Goal: Task Accomplishment & Management: Manage account settings

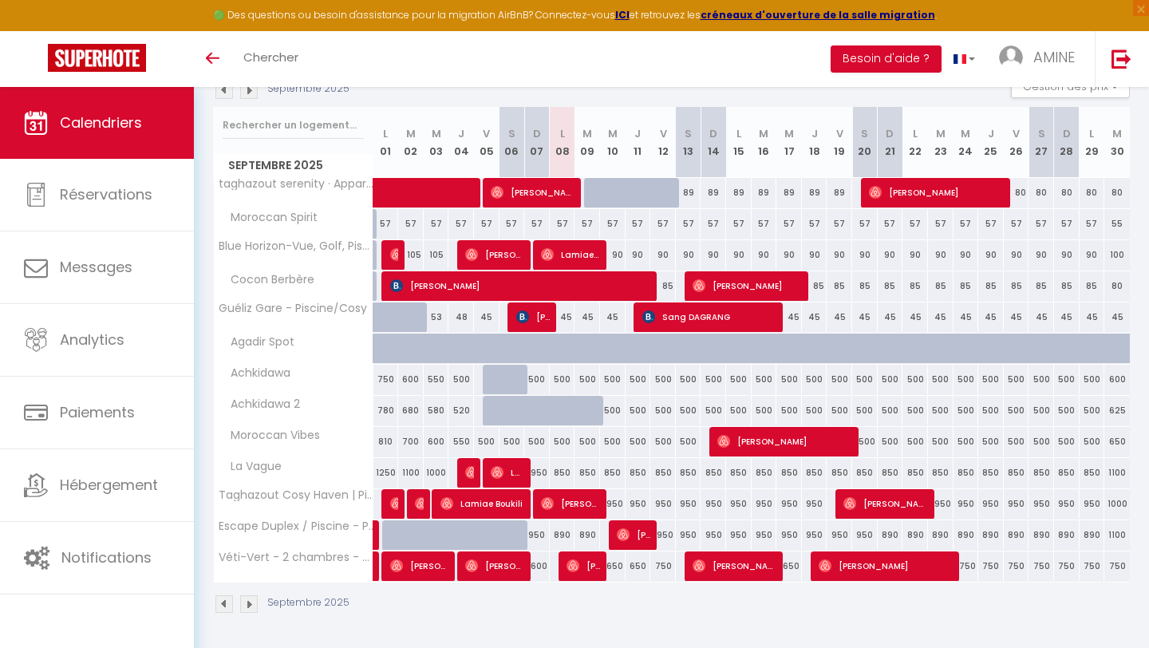
click at [668, 574] on div "750" at bounding box center [663, 566] width 26 height 30
type input "750"
type input "Ven 12 Septembre 2025"
type input "[DATE]"
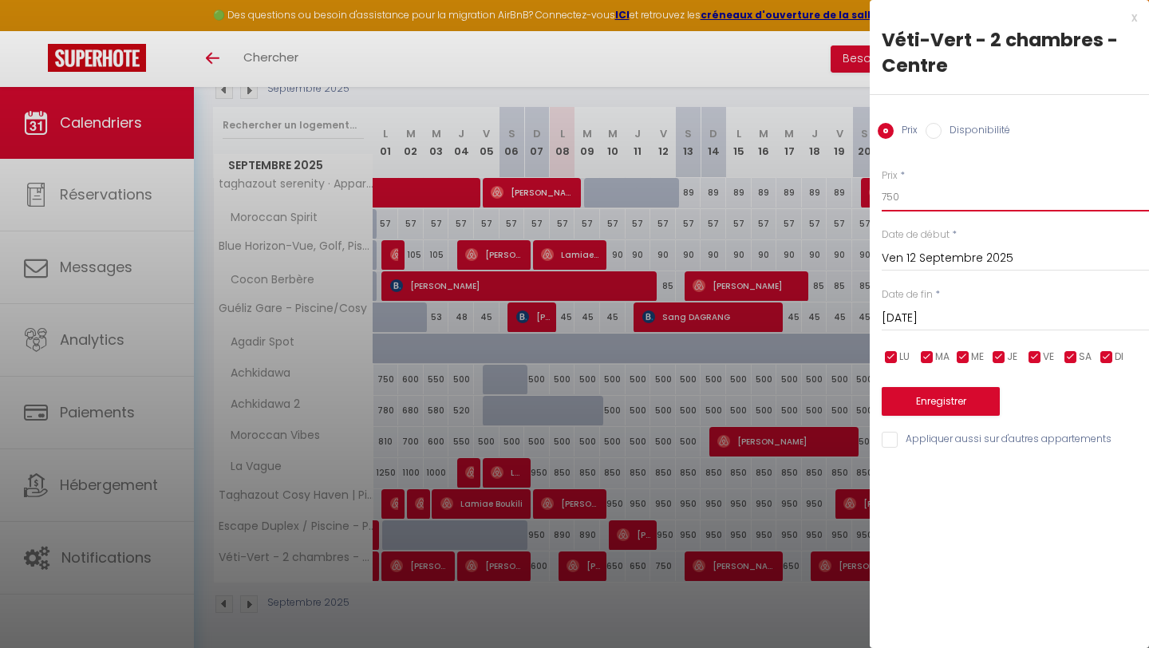
click at [887, 199] on input "750" at bounding box center [1014, 197] width 267 height 29
type input "650"
click at [952, 405] on button "Enregistrer" at bounding box center [940, 401] width 118 height 29
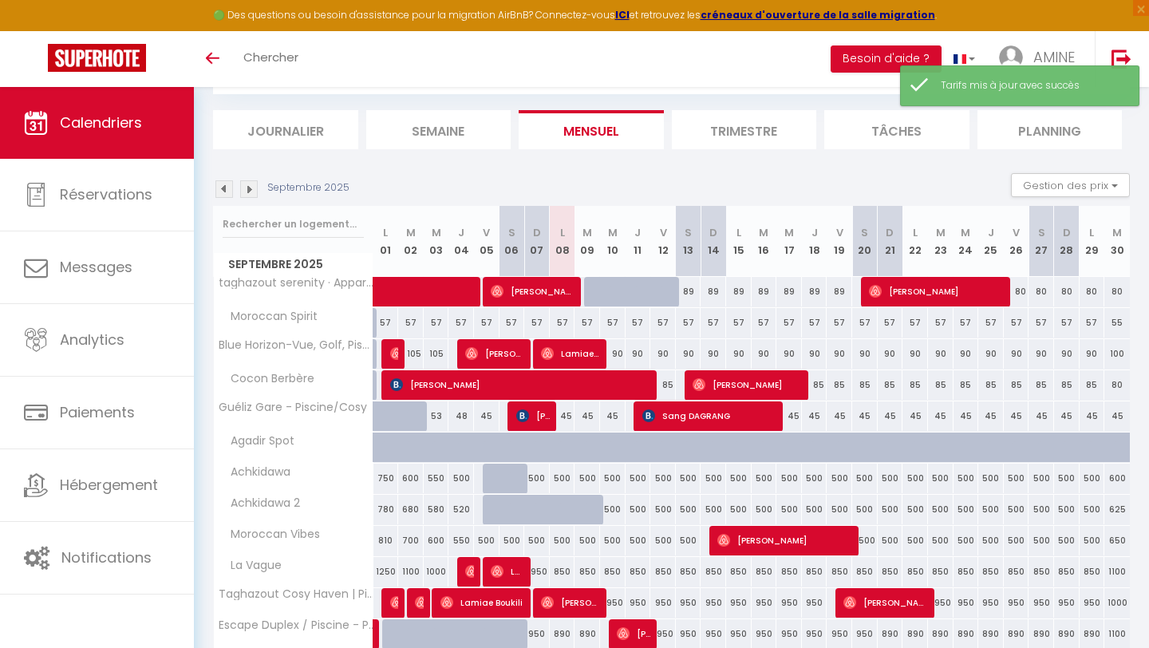
scroll to position [186, 0]
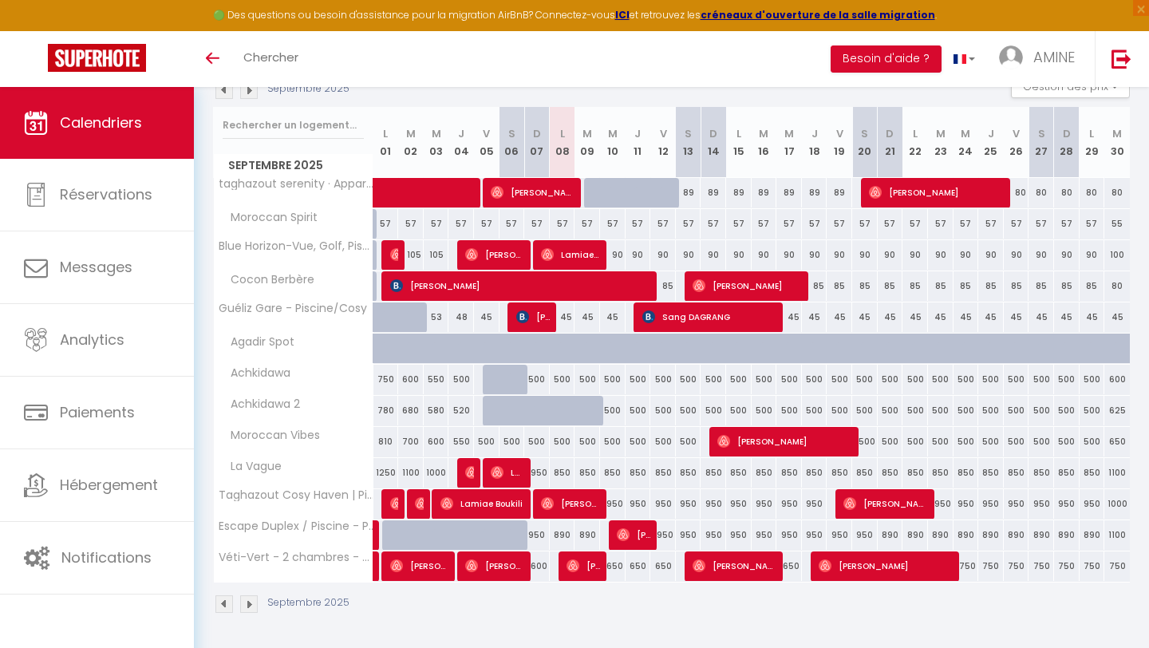
click at [616, 503] on div "950" at bounding box center [613, 504] width 26 height 30
type input "950"
type input "Mer 10 Septembre 2025"
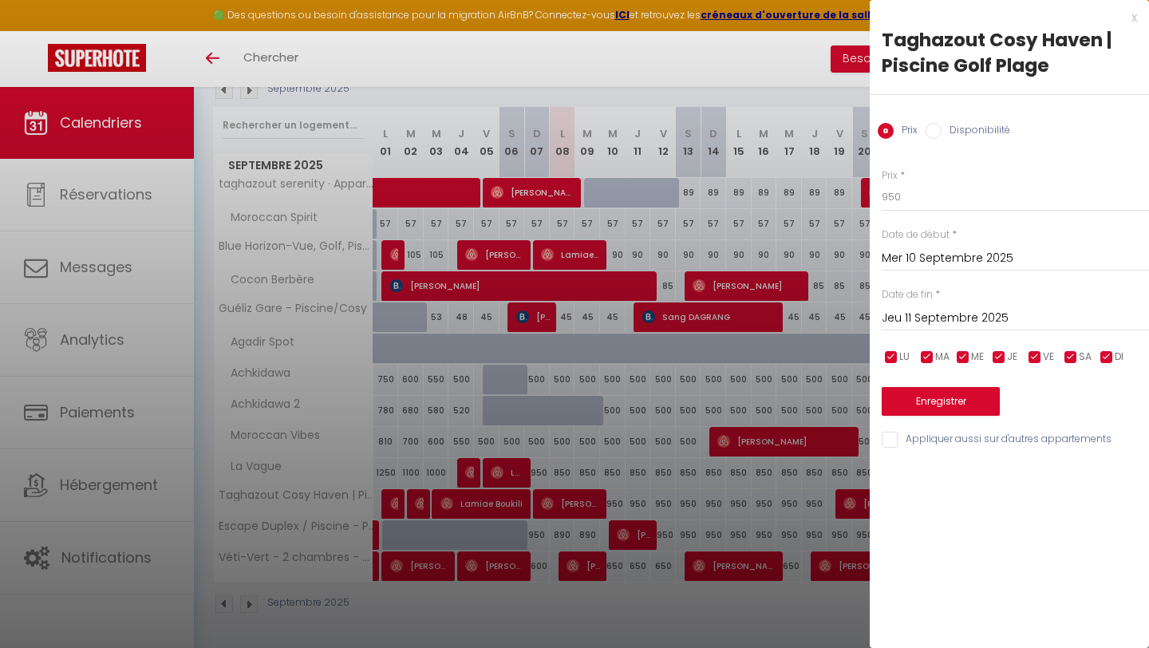
click at [933, 314] on input "Jeu 11 Septembre 2025" at bounding box center [1014, 318] width 267 height 21
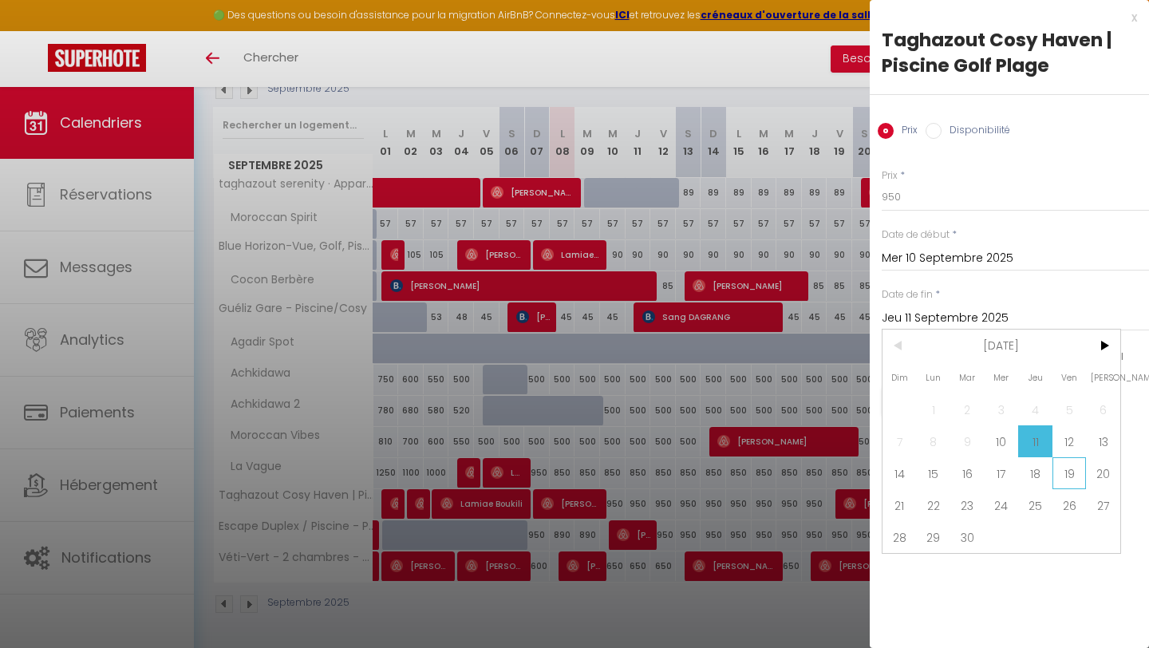
click at [1076, 475] on span "19" at bounding box center [1069, 473] width 34 height 32
type input "Ven 19 Septembre 2025"
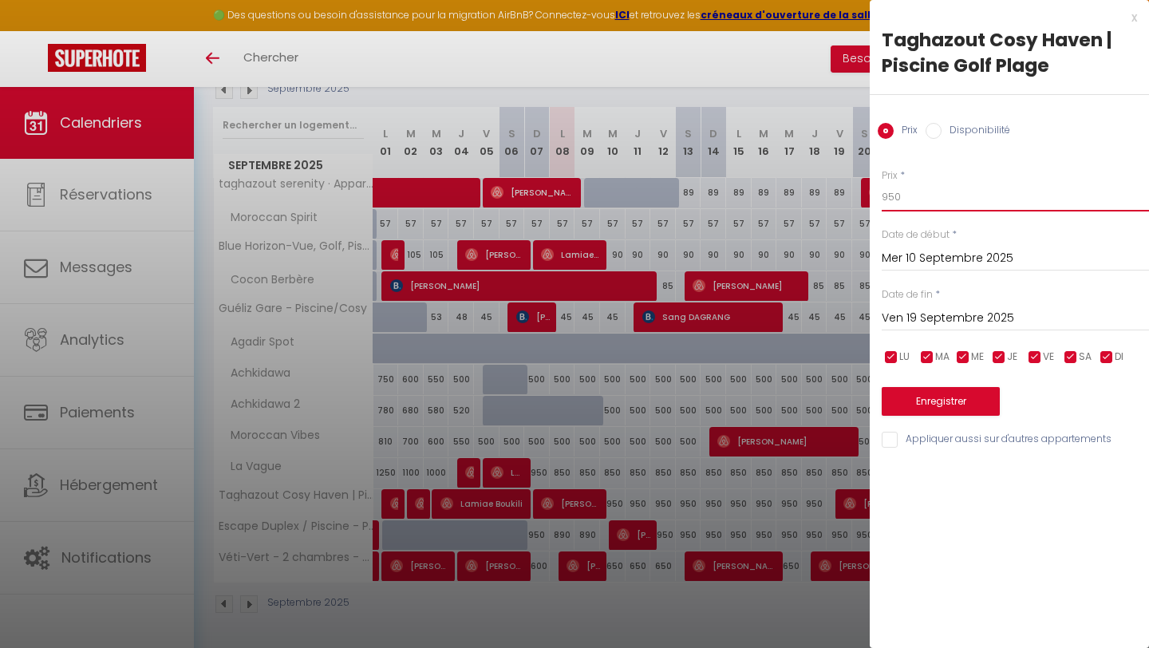
click at [910, 192] on input "950" at bounding box center [1014, 197] width 267 height 29
type input "900"
click at [935, 396] on button "Enregistrer" at bounding box center [940, 401] width 118 height 29
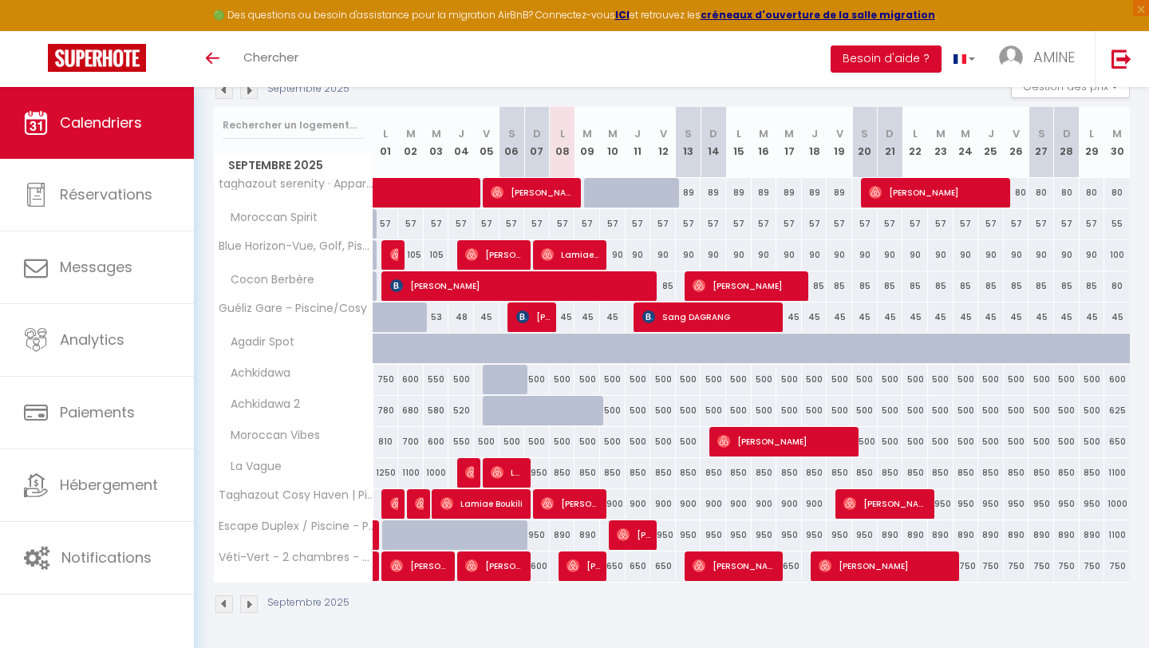
click at [668, 529] on div "950" at bounding box center [663, 535] width 26 height 30
type input "950"
type input "Ven 12 Septembre 2025"
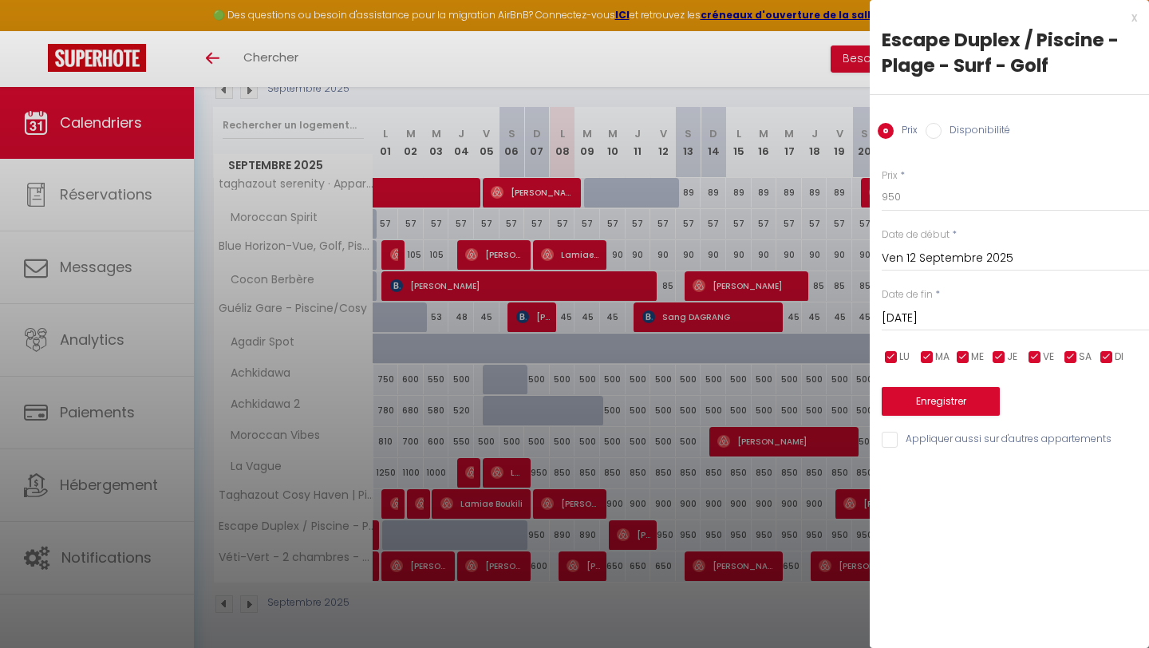
click at [935, 311] on input "[DATE]" at bounding box center [1014, 318] width 267 height 21
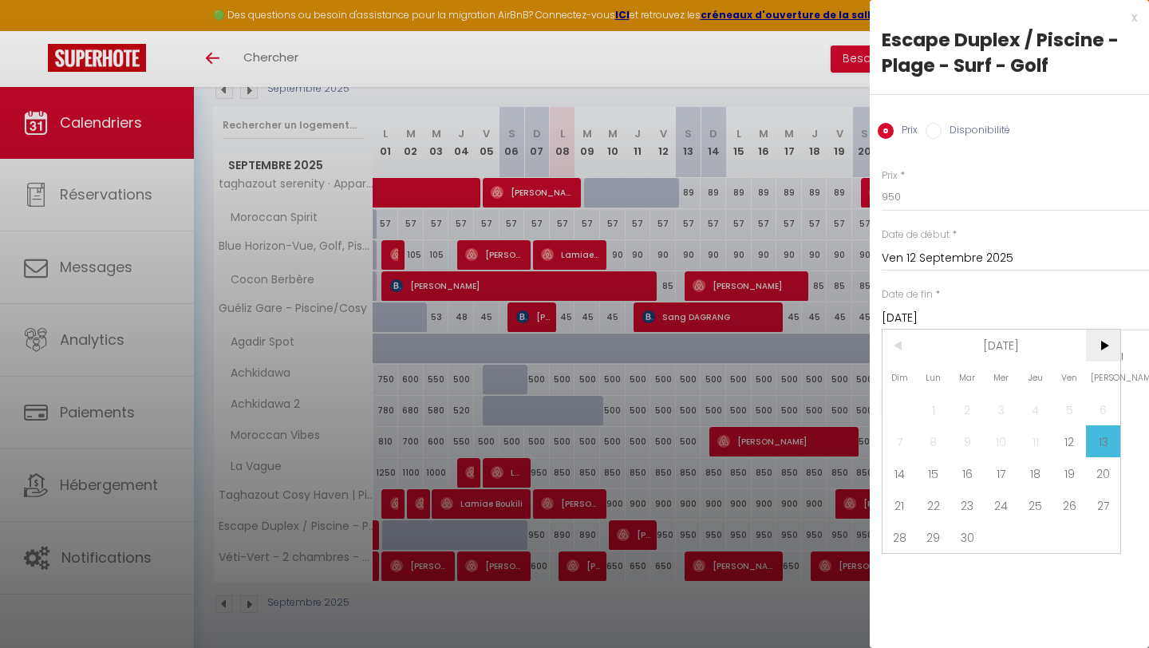
click at [1111, 349] on span ">" at bounding box center [1103, 345] width 34 height 32
click at [1015, 408] on span "1" at bounding box center [1001, 409] width 34 height 32
type input "Mer 01 Octobre 2025"
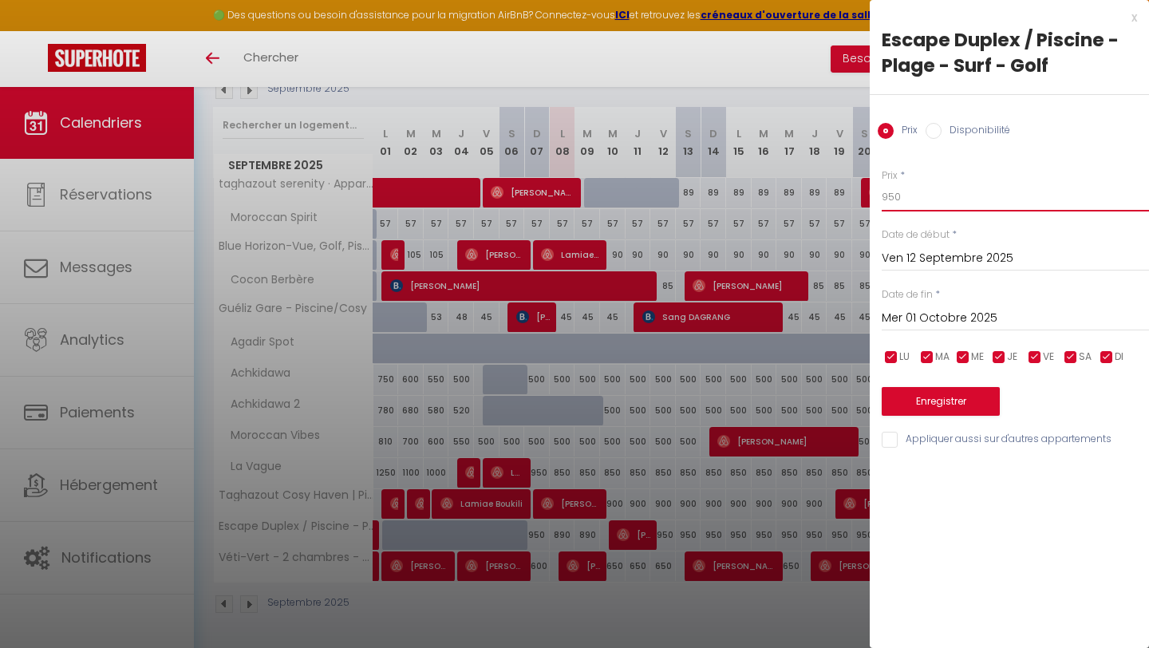
click at [906, 199] on input "950" at bounding box center [1014, 197] width 267 height 29
type input "930"
click at [913, 402] on button "Enregistrer" at bounding box center [940, 401] width 118 height 29
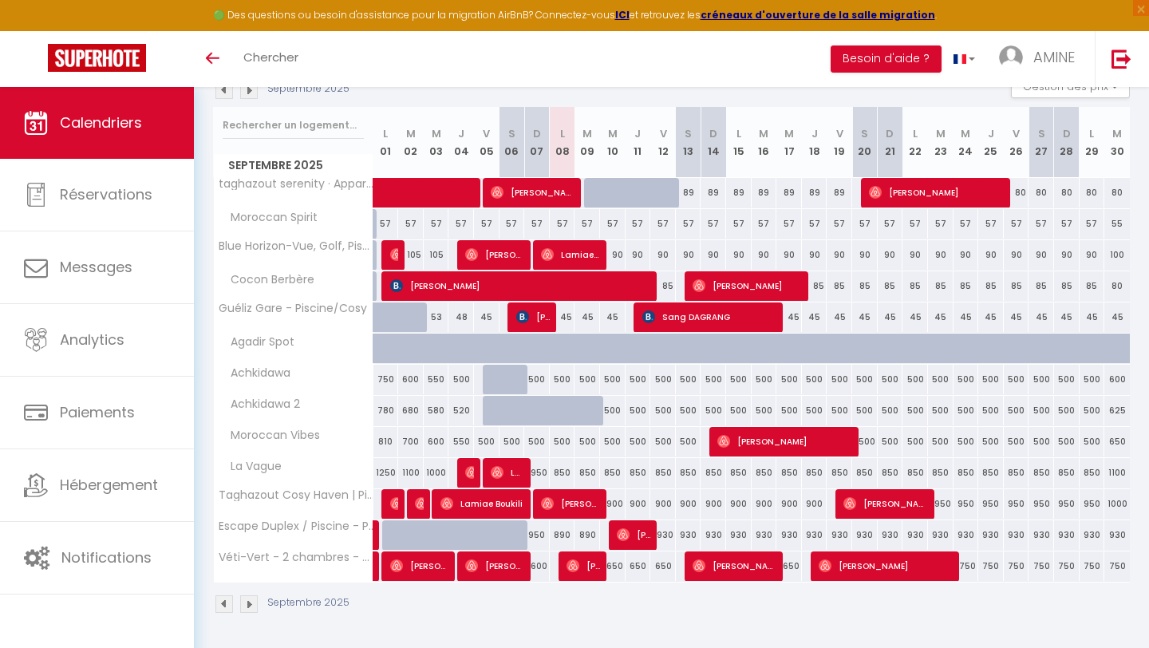
click at [613, 570] on div "650" at bounding box center [613, 566] width 26 height 30
type input "650"
type input "Mer 10 Septembre 2025"
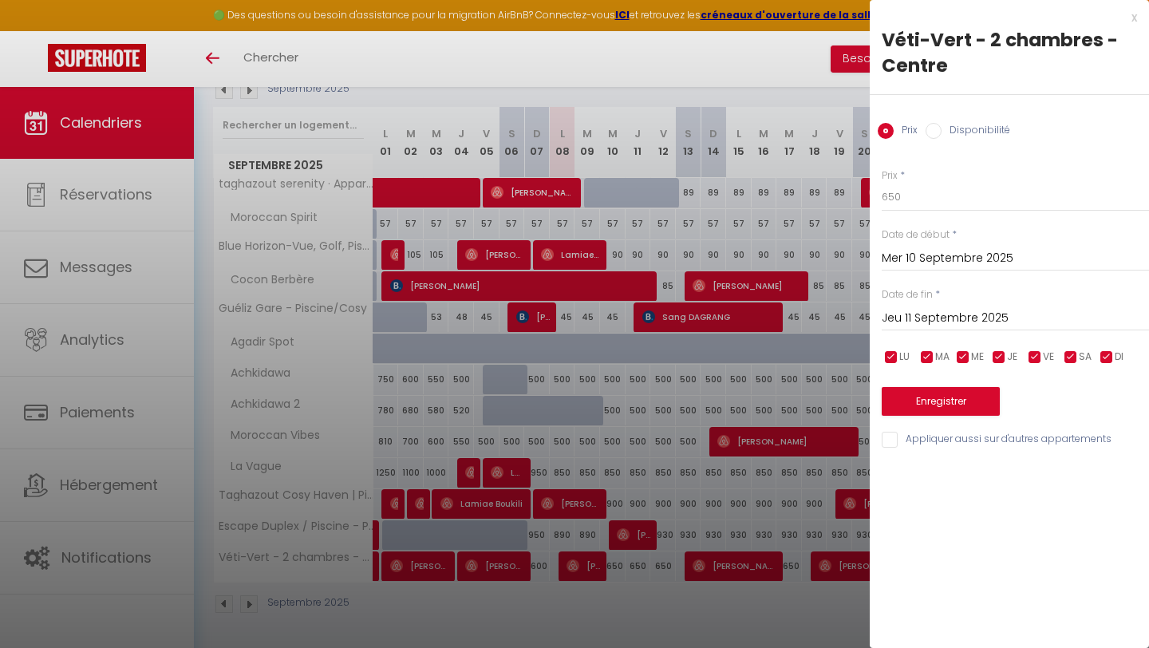
click at [930, 326] on input "Jeu 11 Septembre 2025" at bounding box center [1014, 318] width 267 height 21
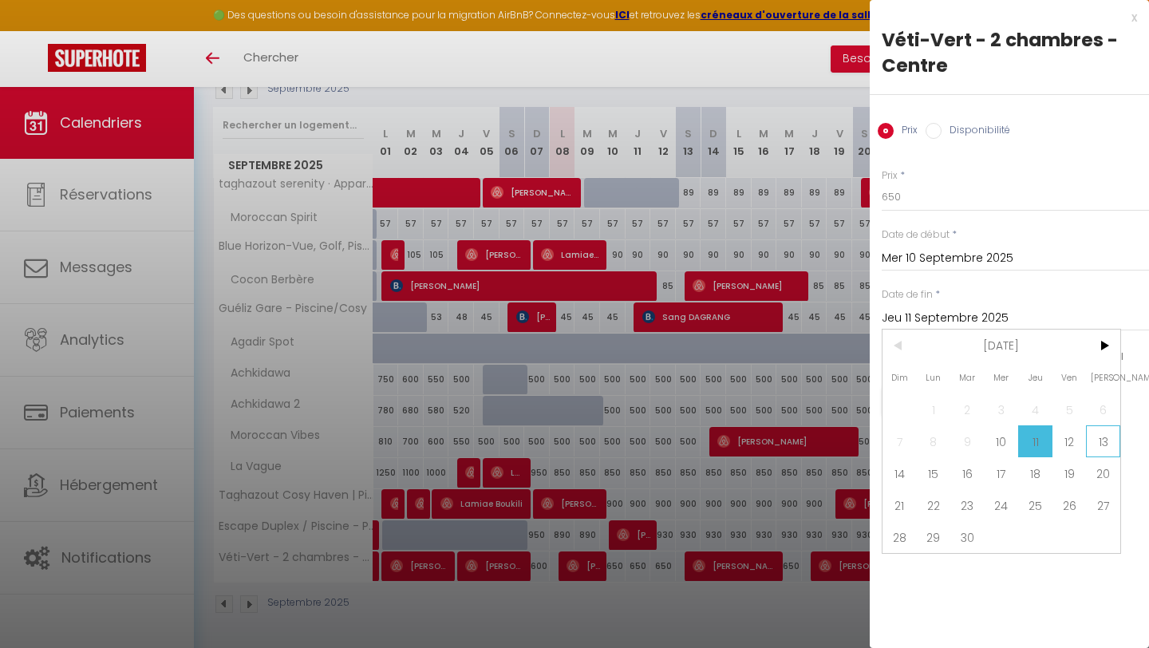
click at [1097, 438] on span "13" at bounding box center [1103, 441] width 34 height 32
type input "[DATE]"
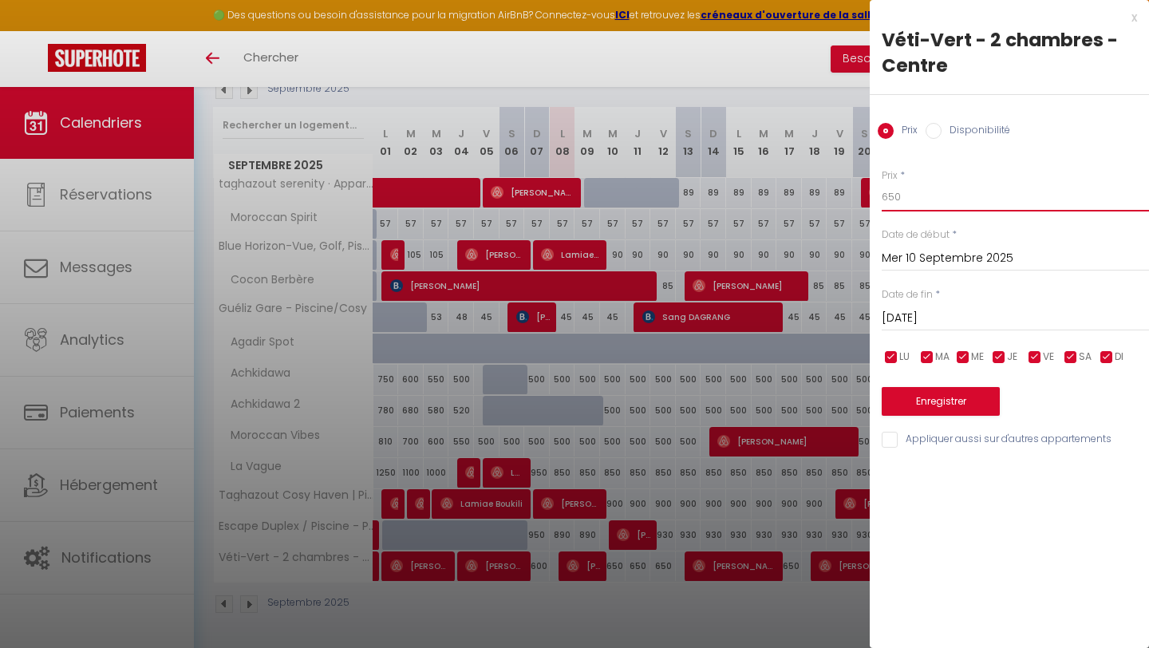
click at [933, 193] on input "650" at bounding box center [1014, 197] width 267 height 29
type input "630"
click at [923, 408] on button "Enregistrer" at bounding box center [940, 401] width 118 height 29
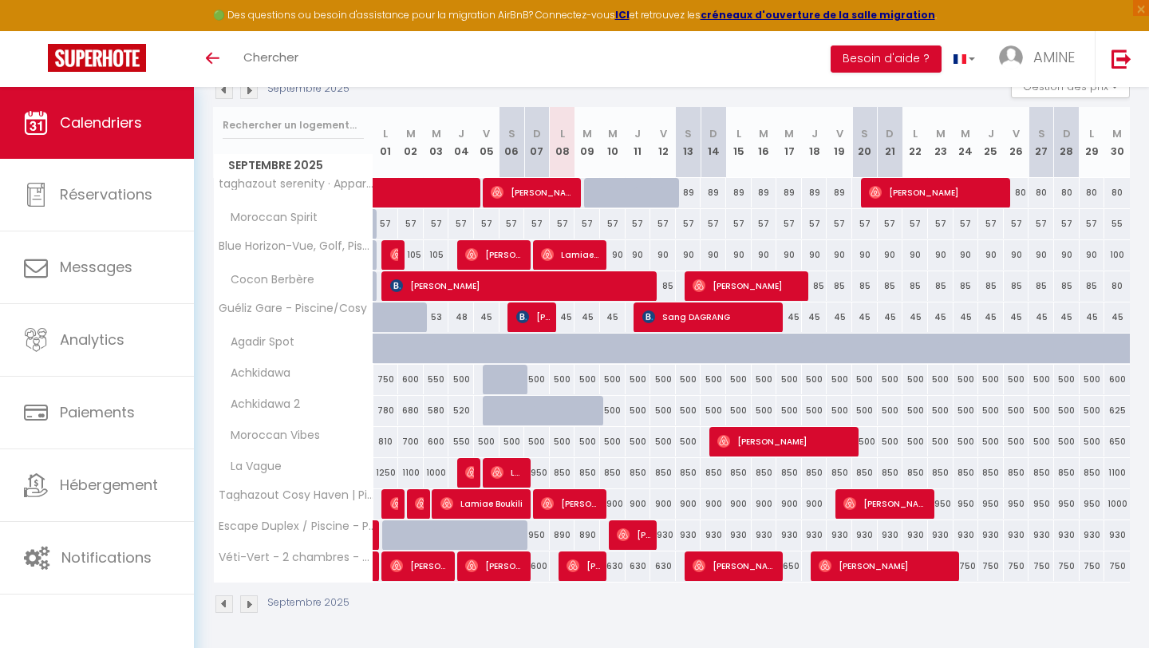
click at [617, 249] on div "90" at bounding box center [613, 255] width 26 height 30
type input "90"
type input "Mer 10 Septembre 2025"
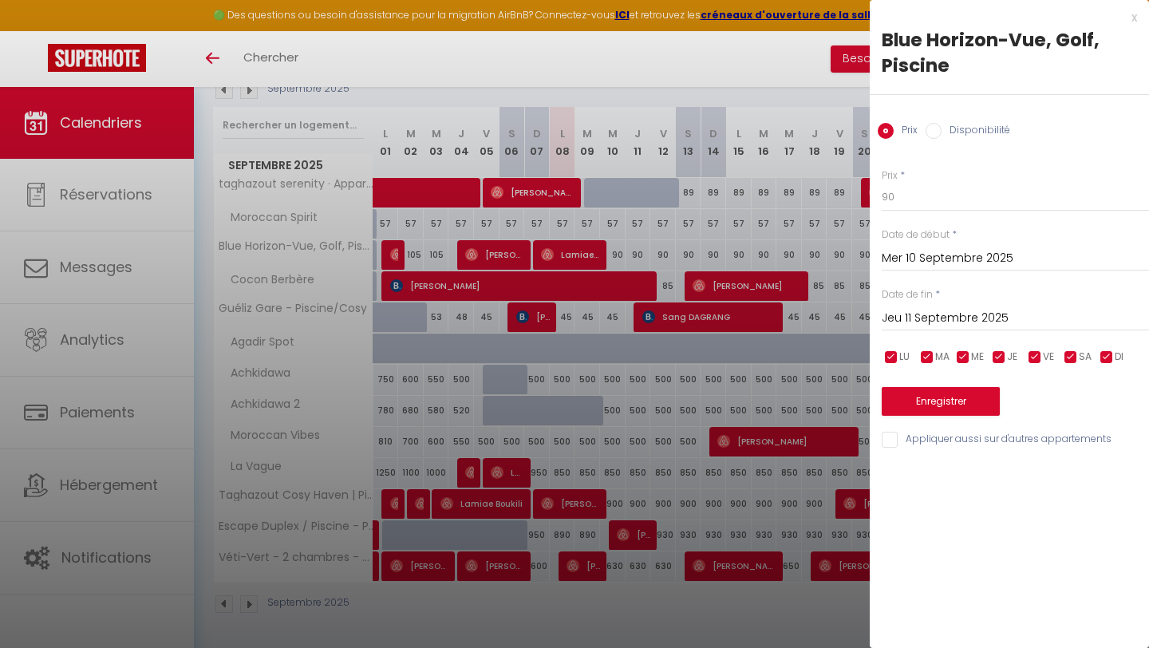
click at [956, 315] on input "Jeu 11 Septembre 2025" at bounding box center [1014, 318] width 267 height 21
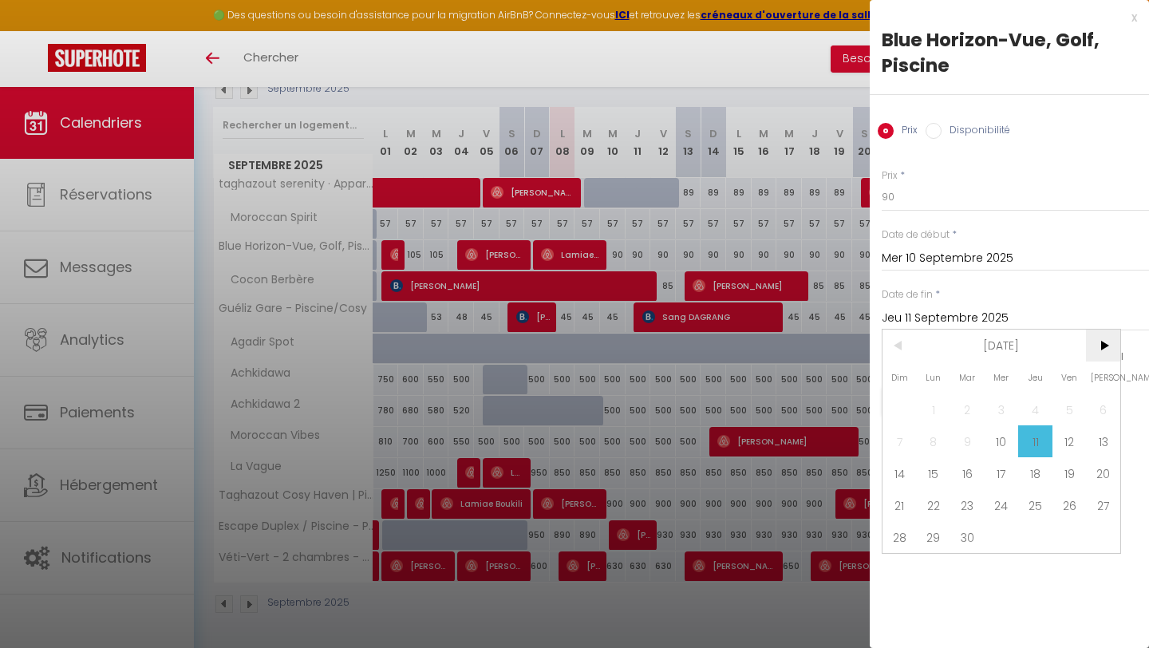
click at [1106, 349] on span ">" at bounding box center [1103, 345] width 34 height 32
click at [1012, 410] on span "1" at bounding box center [1001, 409] width 34 height 32
type input "Mer 01 Octobre 2025"
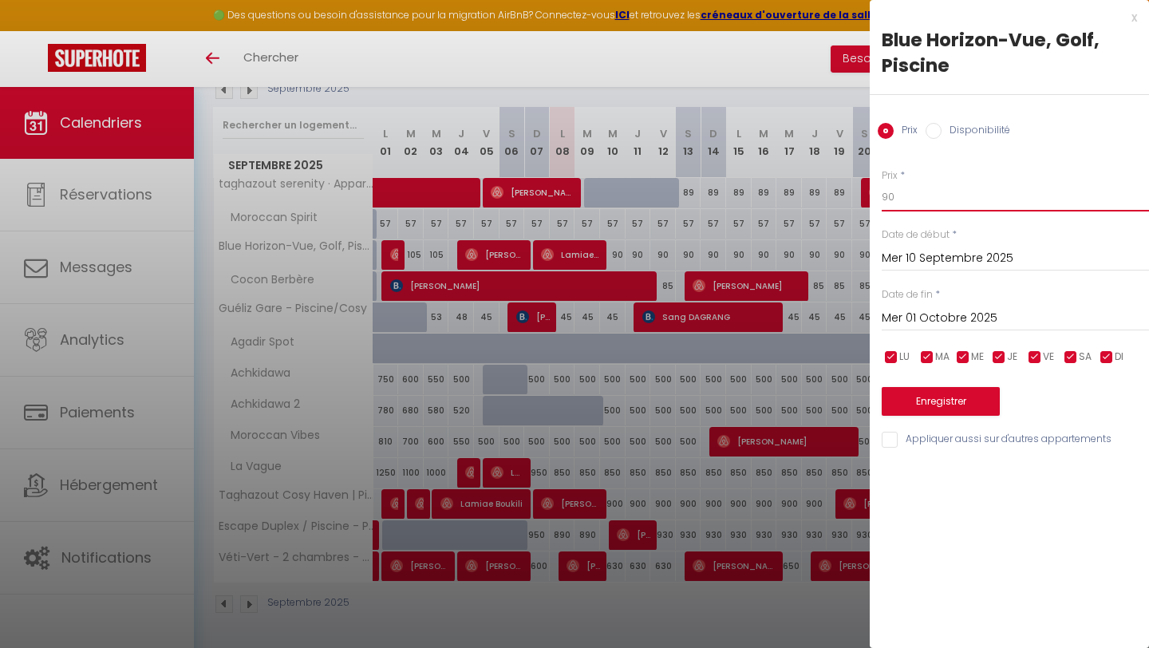
click at [894, 194] on input "90" at bounding box center [1014, 197] width 267 height 29
type input "9"
type input "88"
click at [916, 402] on button "Enregistrer" at bounding box center [940, 401] width 118 height 29
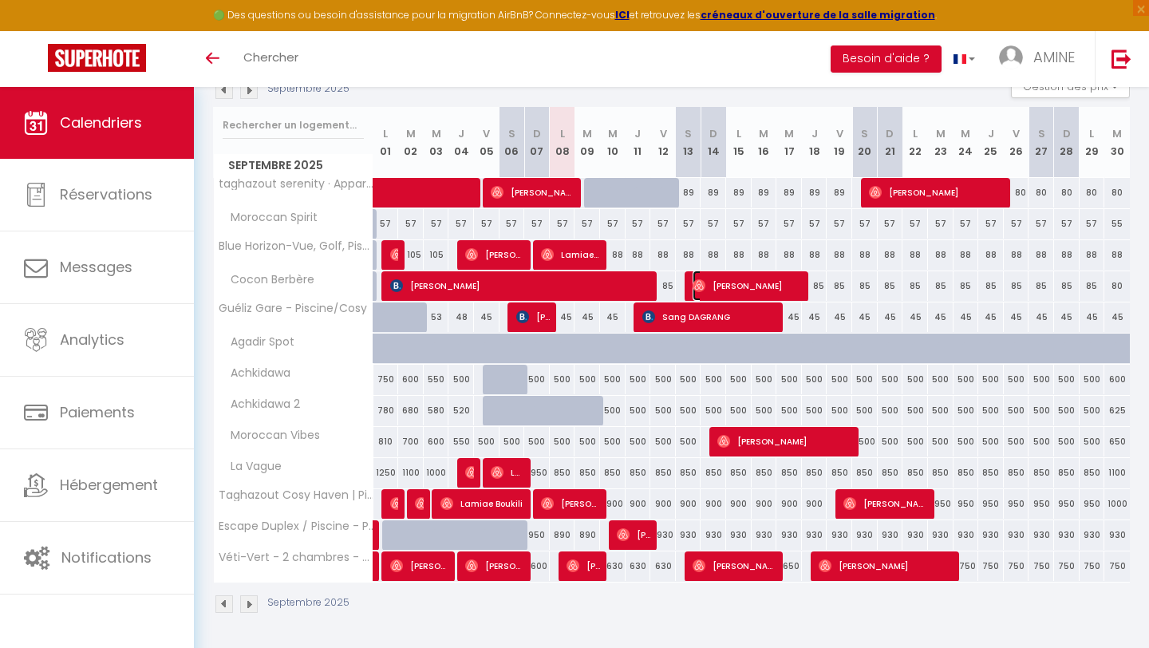
click at [783, 288] on span "[PERSON_NAME]" at bounding box center [747, 285] width 111 height 30
select select "OK"
select select "0"
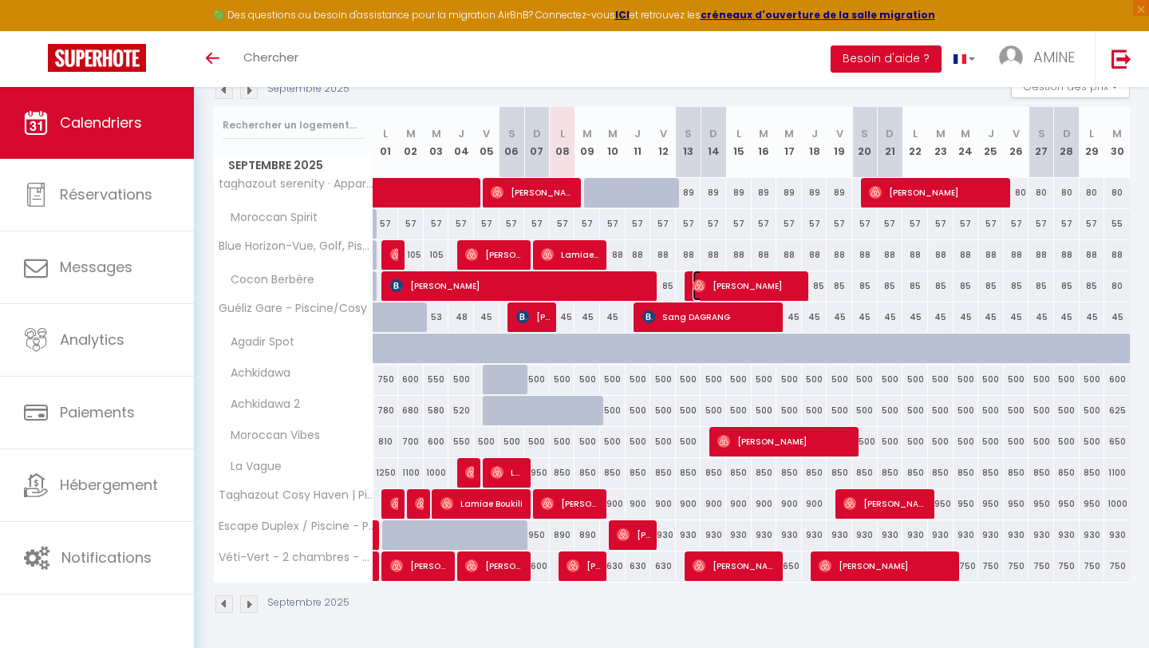
select select "1"
select select
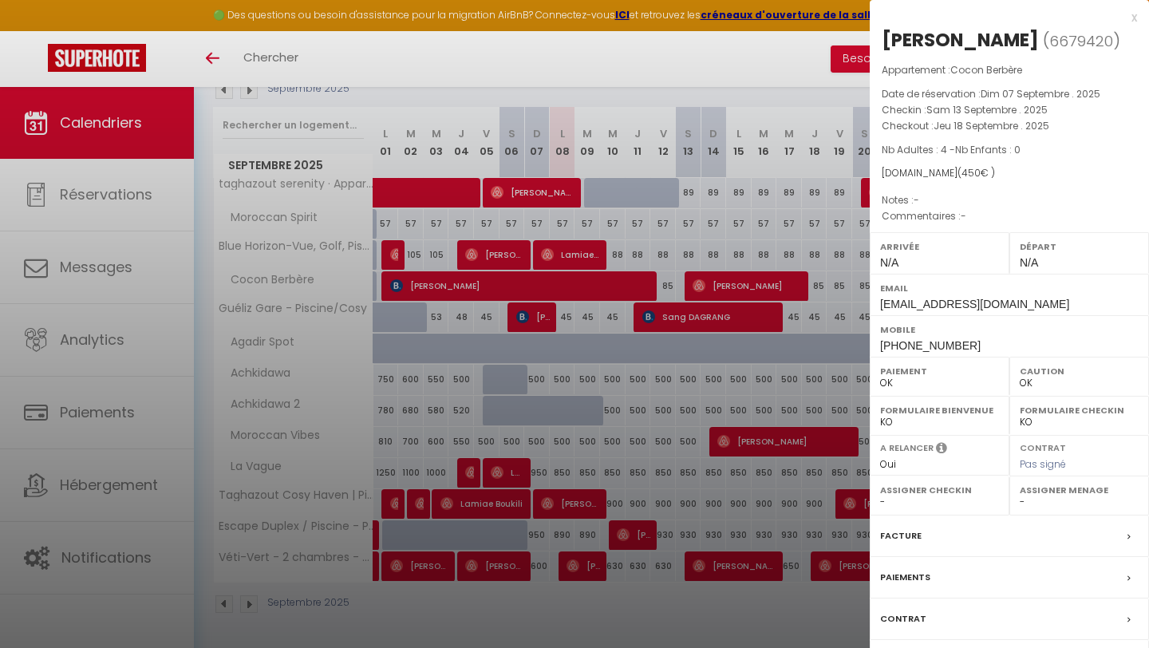
click at [1128, 14] on div "x" at bounding box center [1003, 17] width 267 height 19
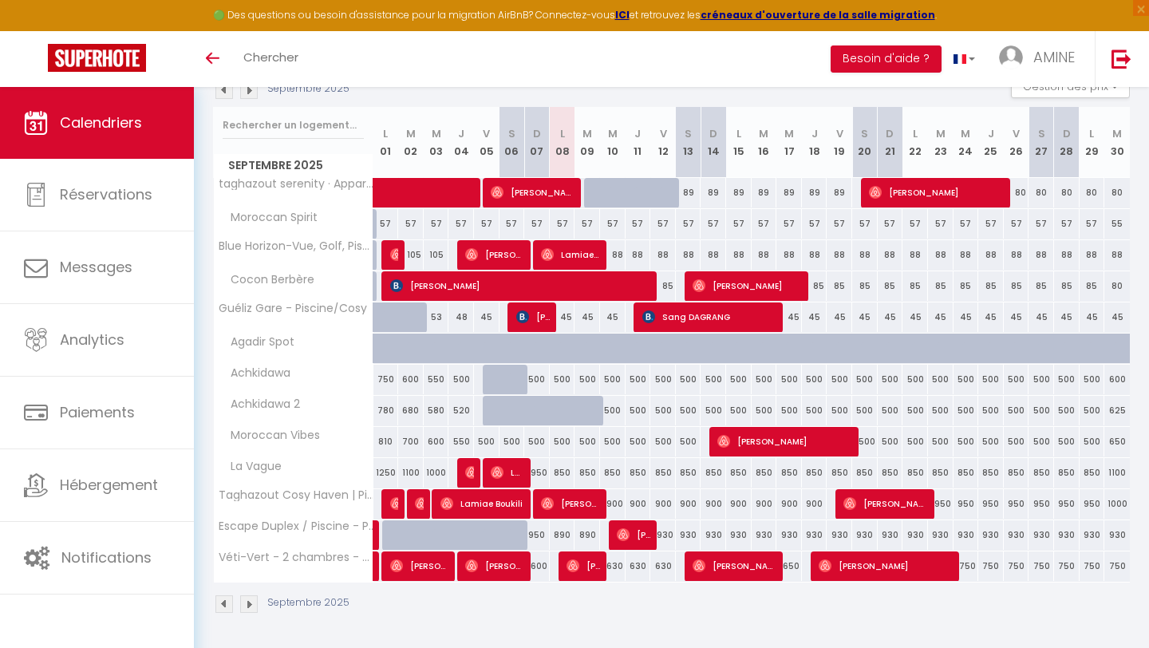
click at [566, 325] on div "45" at bounding box center [563, 317] width 26 height 30
type input "45"
type input "Lun 08 Septembre 2025"
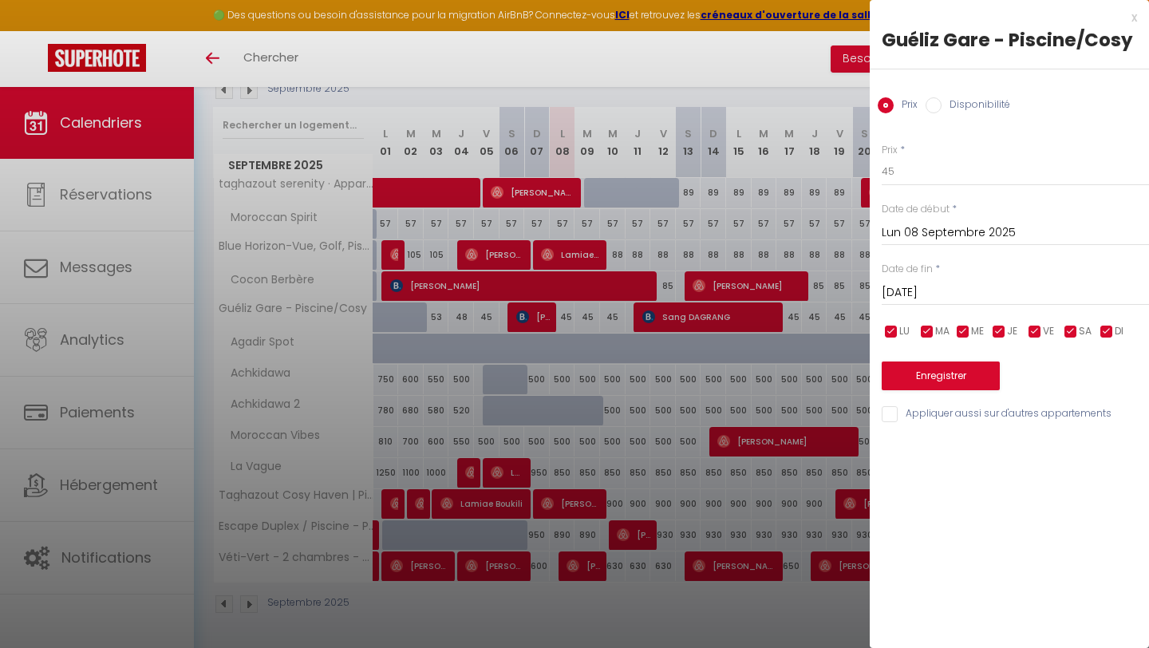
click at [961, 294] on input "[DATE]" at bounding box center [1014, 292] width 267 height 21
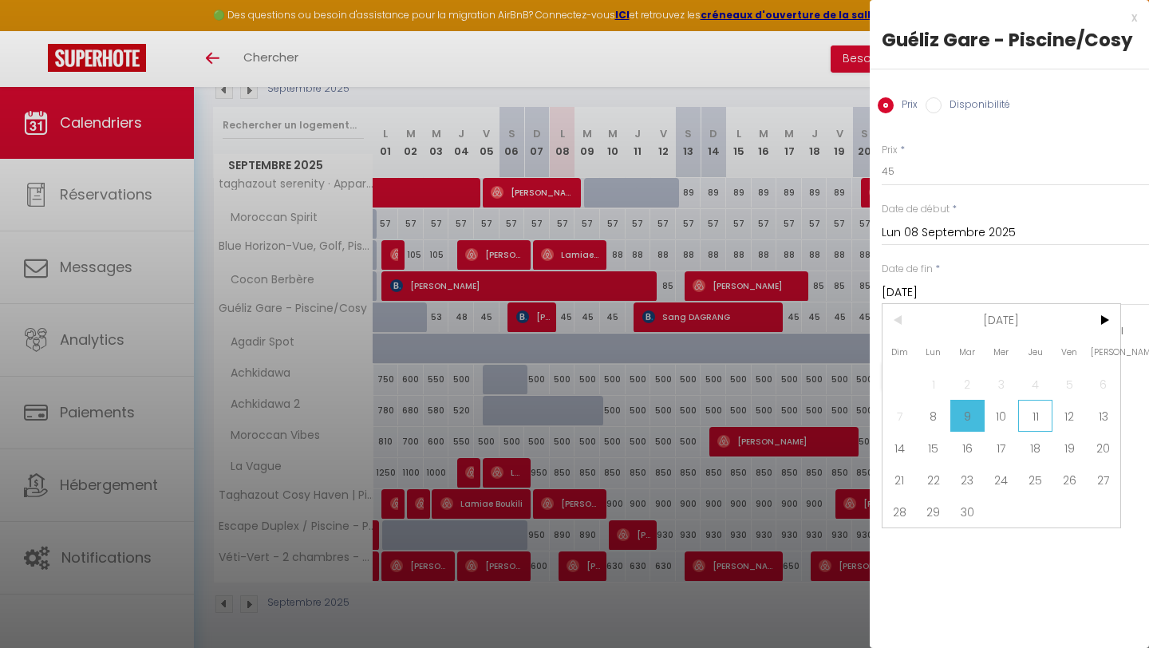
click at [1039, 416] on span "11" at bounding box center [1035, 416] width 34 height 32
type input "Jeu 11 Septembre 2025"
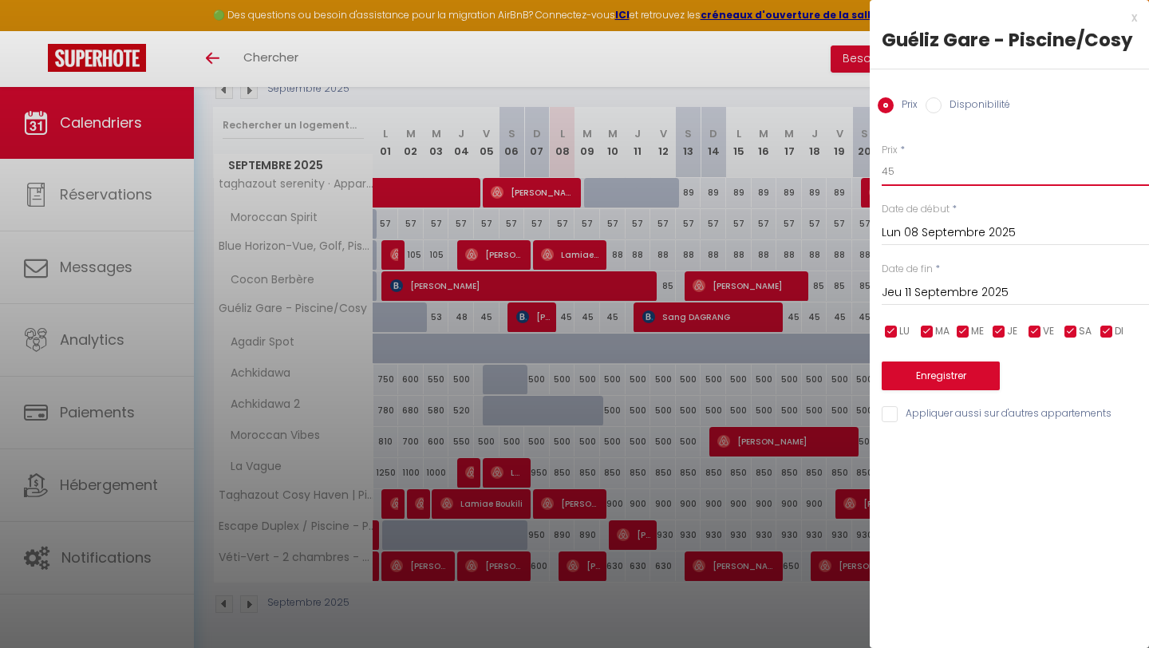
click at [922, 173] on input "45" at bounding box center [1014, 171] width 267 height 29
type input "44"
click at [941, 363] on button "Enregistrer" at bounding box center [940, 375] width 118 height 29
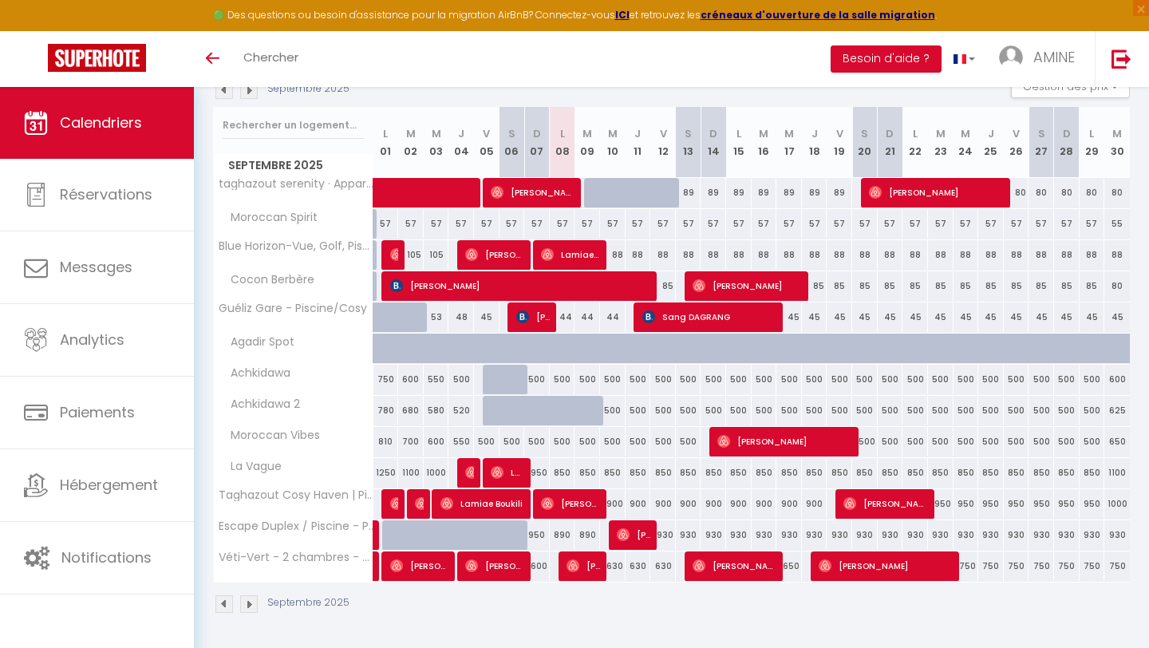
click at [556, 383] on div "500" at bounding box center [563, 380] width 26 height 30
type input "500"
type input "Lun 08 Septembre 2025"
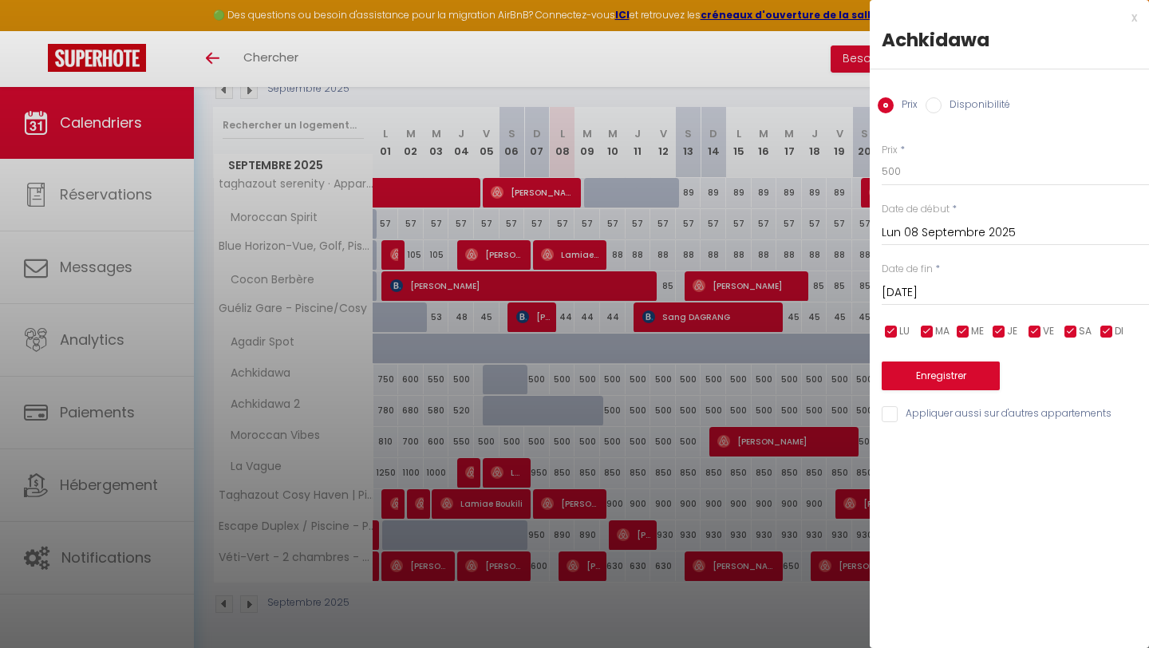
click at [920, 278] on div "[DATE] < [DATE] > Dim Lun Mar Mer Jeu Ven Sam 1 2 3 4 5 6 7 8 9 10 11 12 13 14 …" at bounding box center [1014, 291] width 267 height 29
click at [915, 284] on input "[DATE]" at bounding box center [1014, 292] width 267 height 21
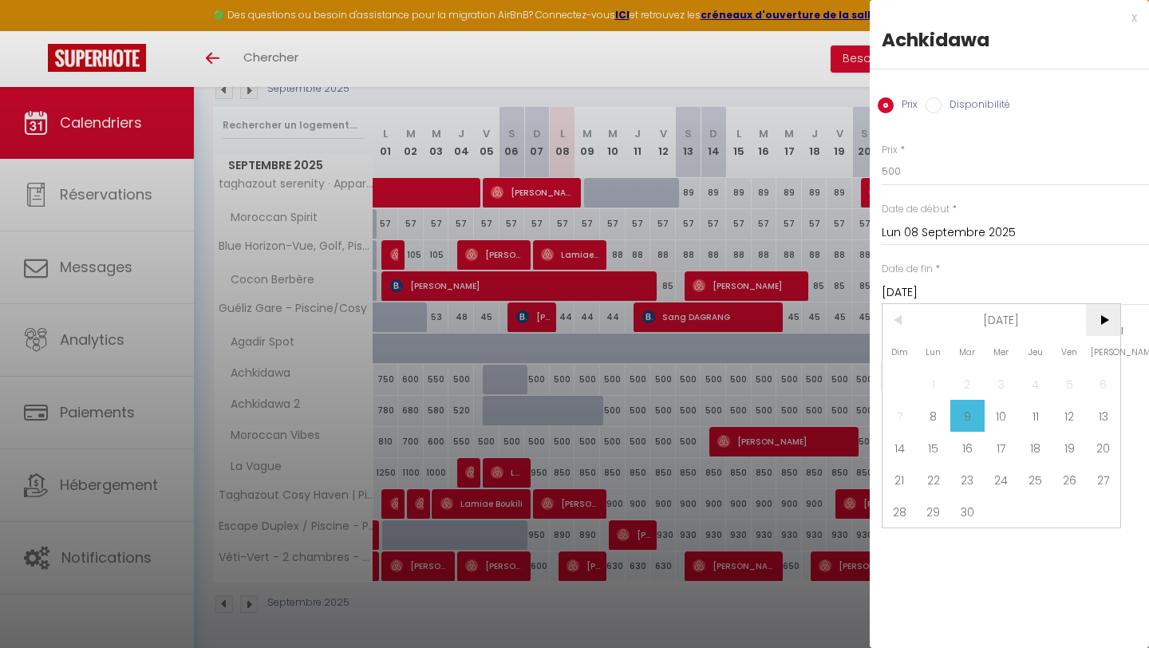
click at [1102, 306] on span ">" at bounding box center [1103, 320] width 34 height 32
click at [1001, 381] on span "1" at bounding box center [1001, 384] width 34 height 32
type input "Mer 01 Octobre 2025"
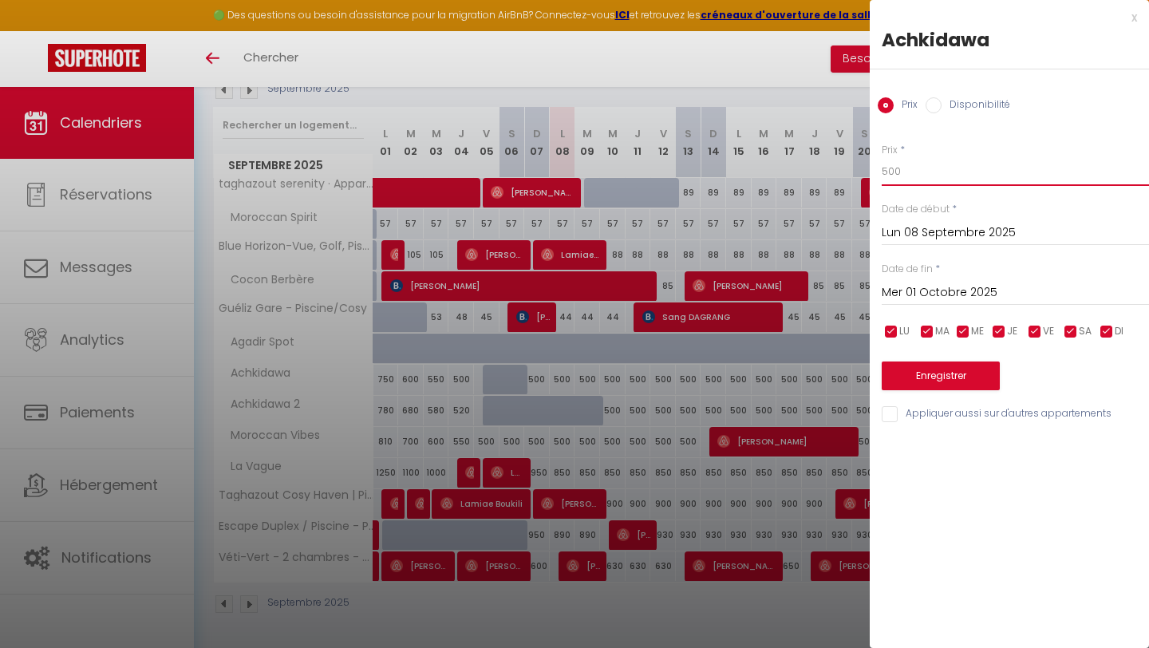
click at [913, 175] on input "500" at bounding box center [1014, 171] width 267 height 29
type input "5"
type input "499"
click at [957, 377] on button "Enregistrer" at bounding box center [940, 375] width 118 height 29
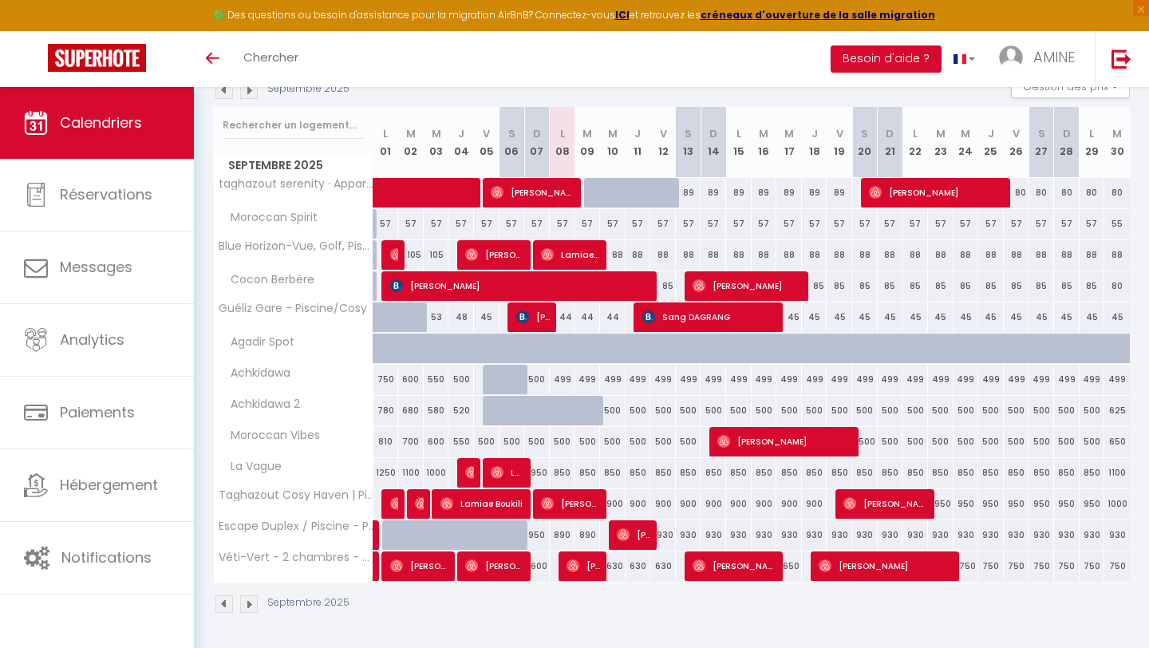
click at [611, 409] on div "500" at bounding box center [613, 411] width 26 height 30
type input "500"
type input "Mer 10 Septembre 2025"
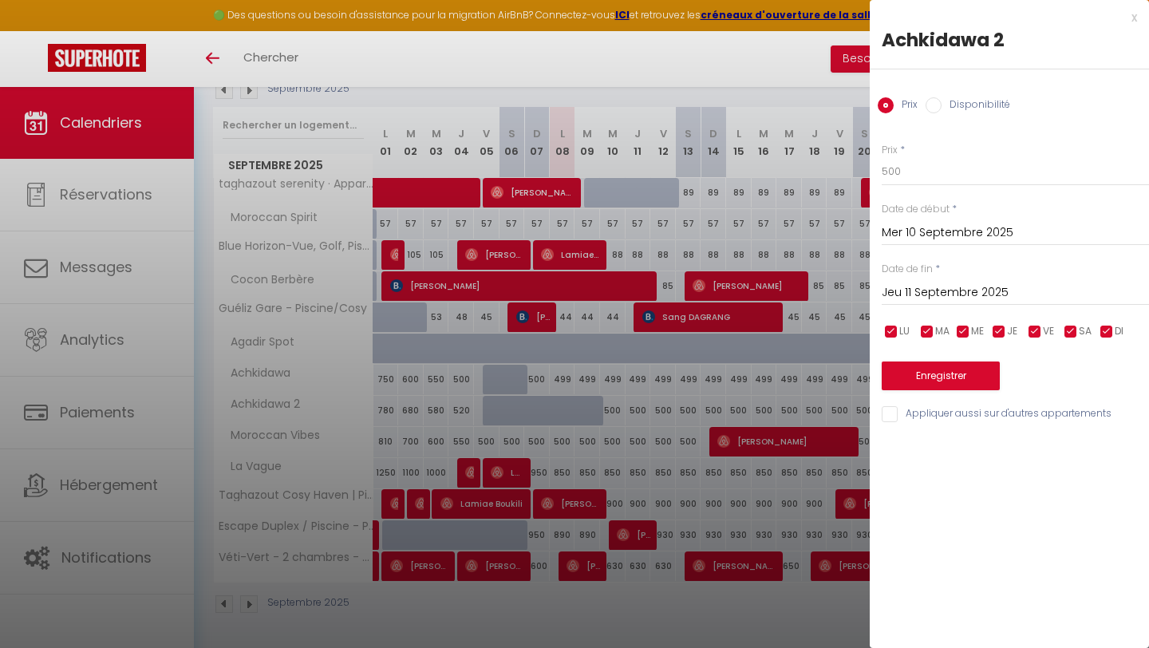
click at [976, 290] on input "Jeu 11 Septembre 2025" at bounding box center [1014, 292] width 267 height 21
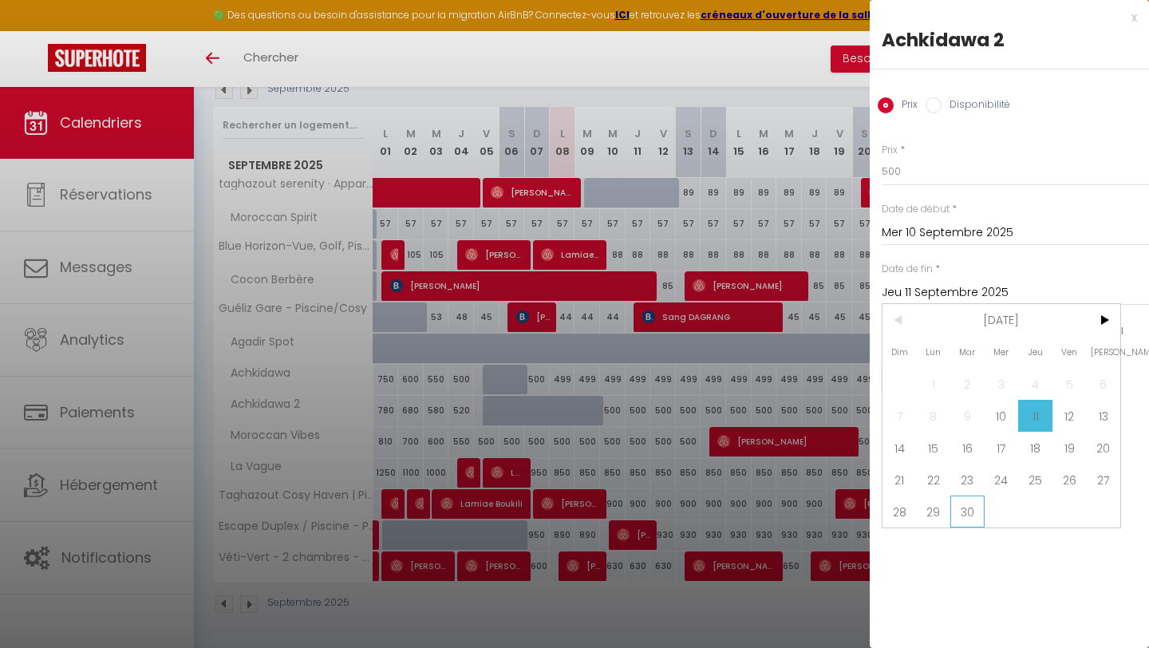
click at [964, 508] on span "30" at bounding box center [967, 511] width 34 height 32
type input "[DATE]"
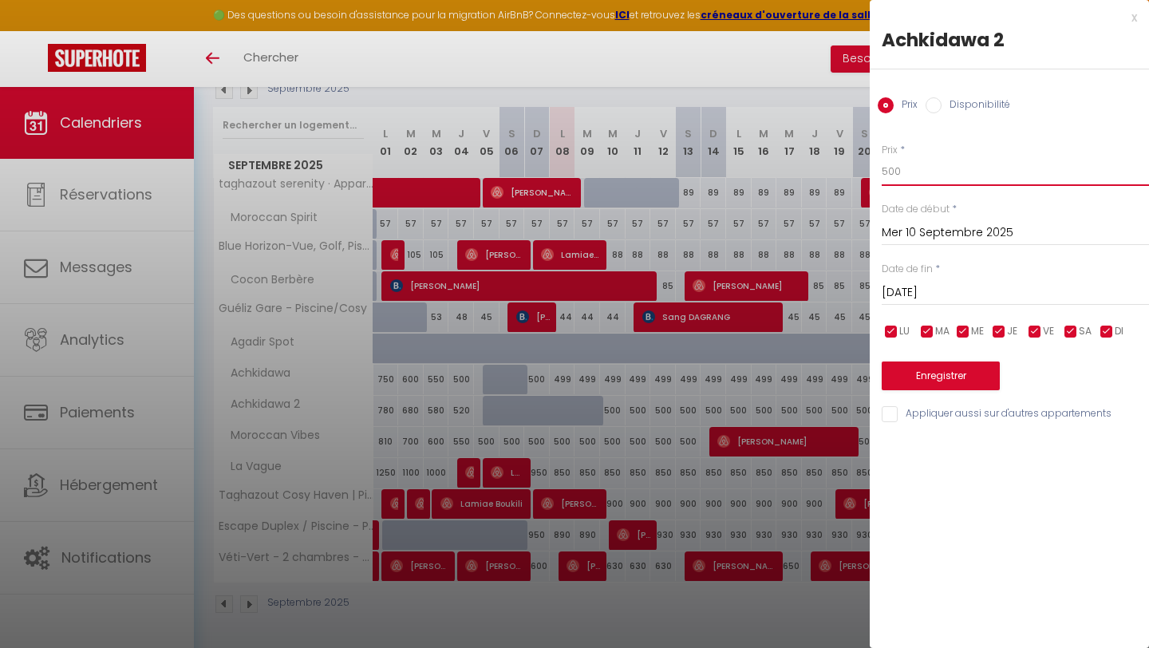
click at [909, 179] on input "500" at bounding box center [1014, 171] width 267 height 29
type input "5"
type input "490"
click at [936, 379] on button "Enregistrer" at bounding box center [940, 375] width 118 height 29
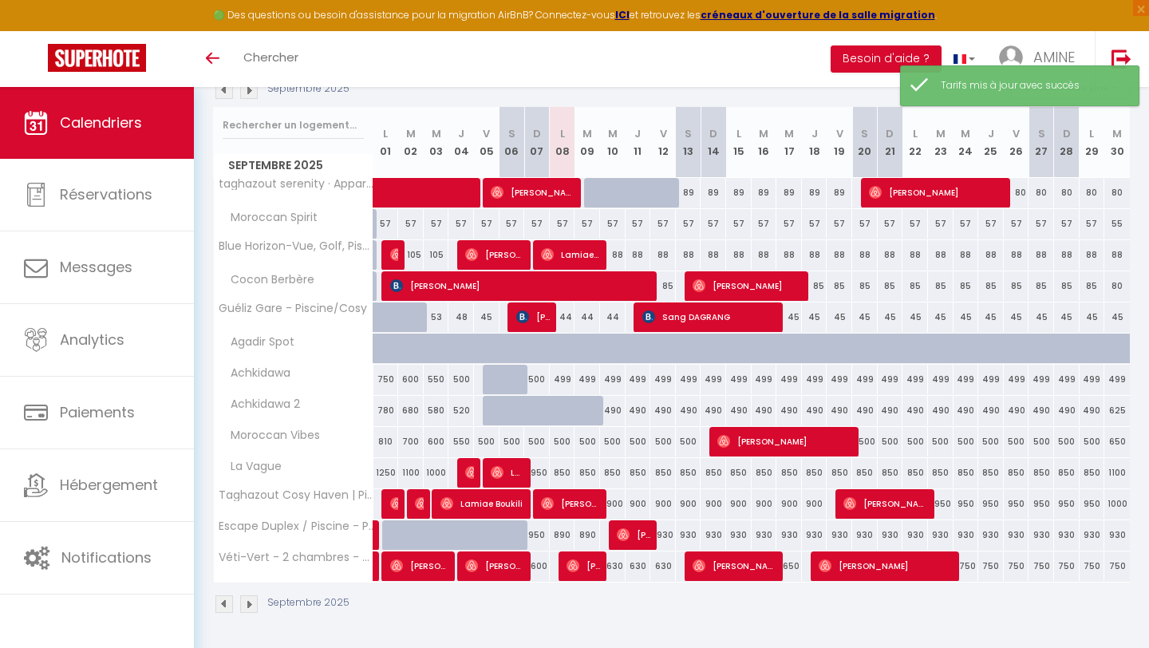
click at [562, 383] on div "499" at bounding box center [563, 380] width 26 height 30
type input "499"
type input "Lun 08 Septembre 2025"
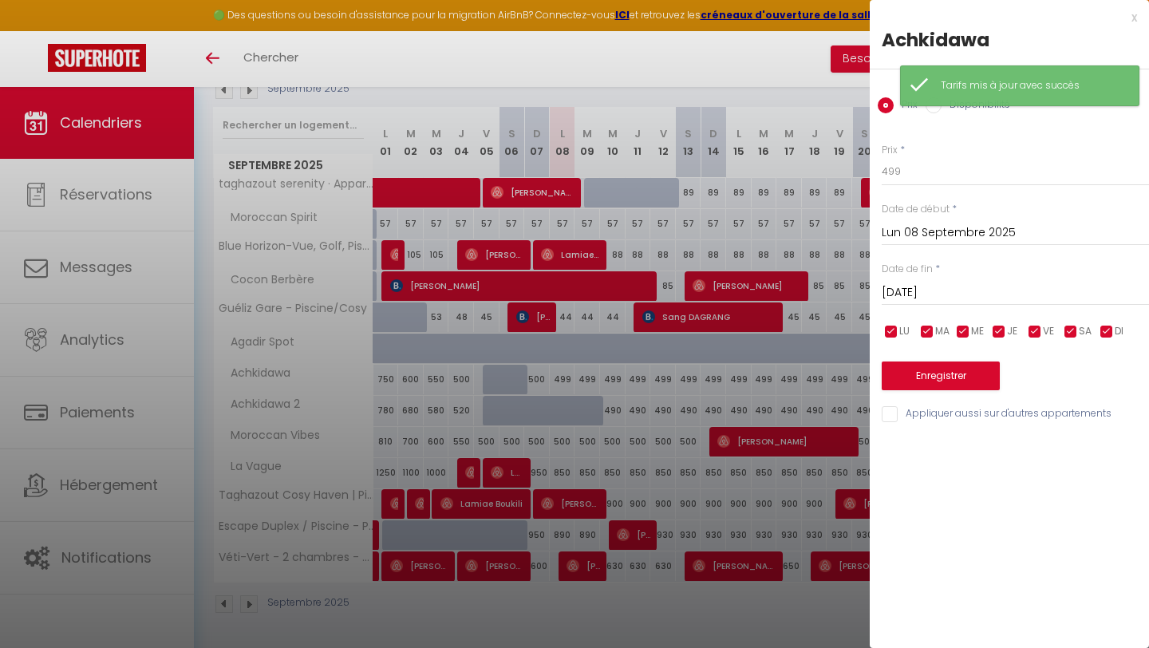
click at [924, 300] on input "[DATE]" at bounding box center [1014, 292] width 267 height 21
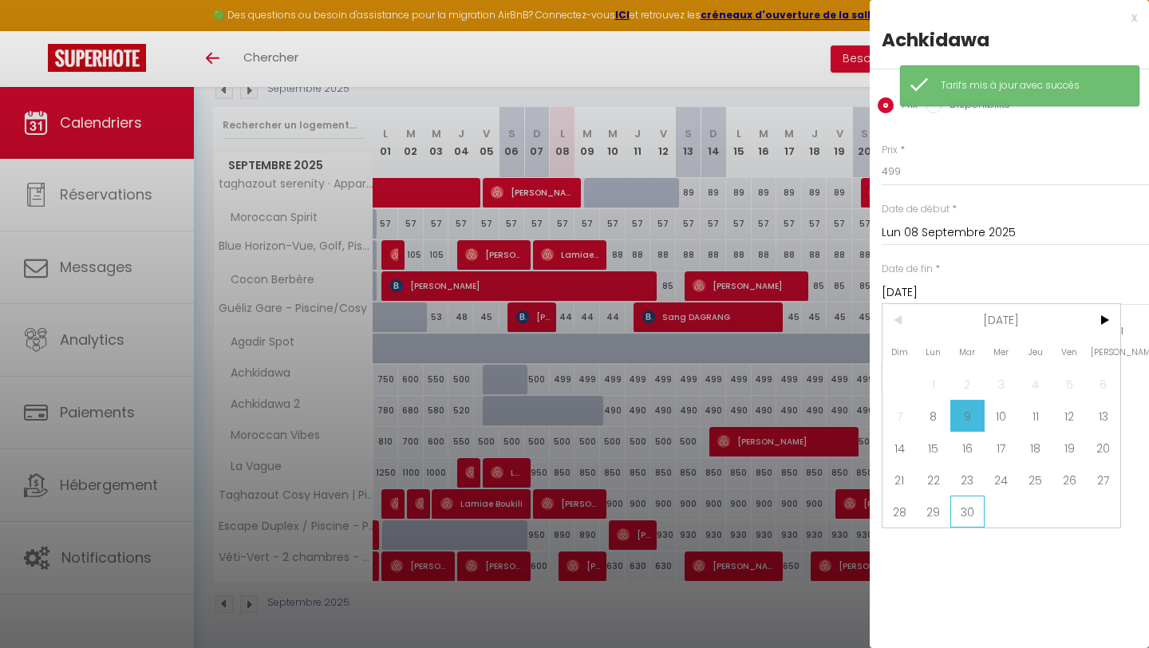
click at [966, 512] on span "30" at bounding box center [967, 511] width 34 height 32
type input "[DATE]"
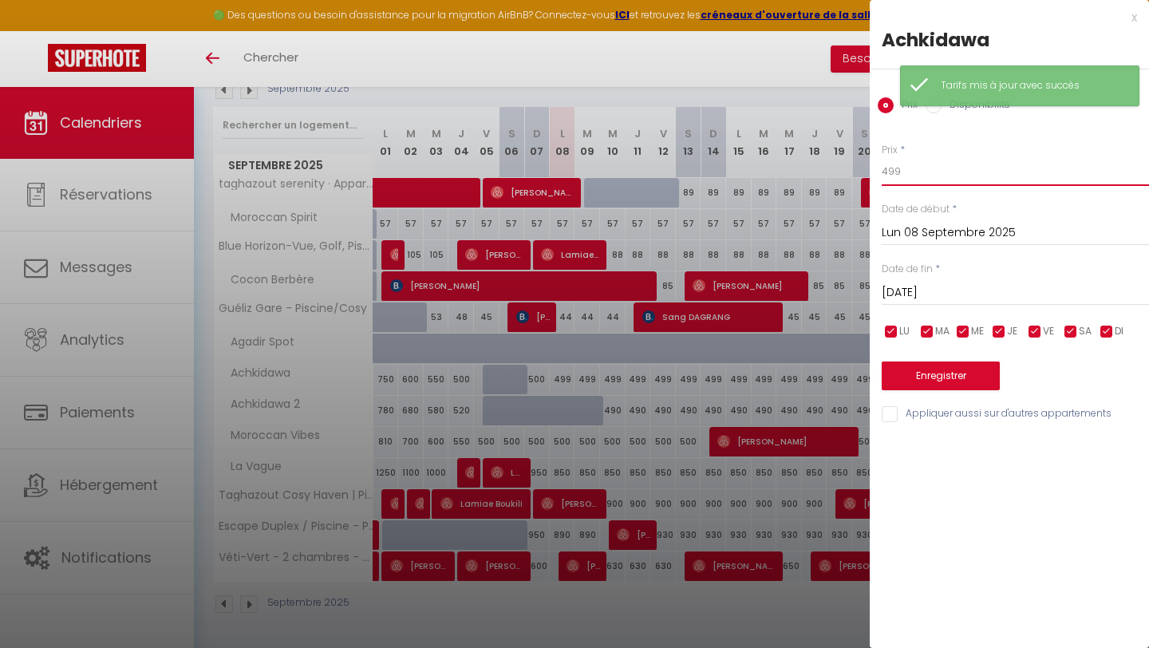
click at [901, 178] on input "499" at bounding box center [1014, 171] width 267 height 29
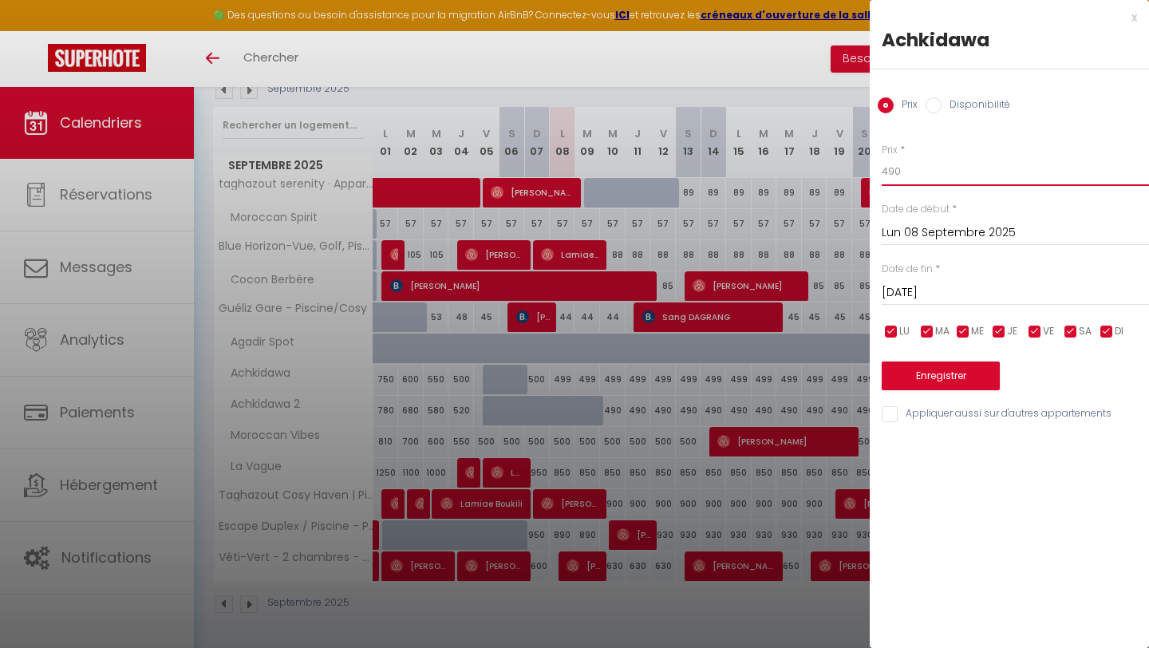
type input "490"
click at [938, 388] on button "Enregistrer" at bounding box center [940, 375] width 118 height 29
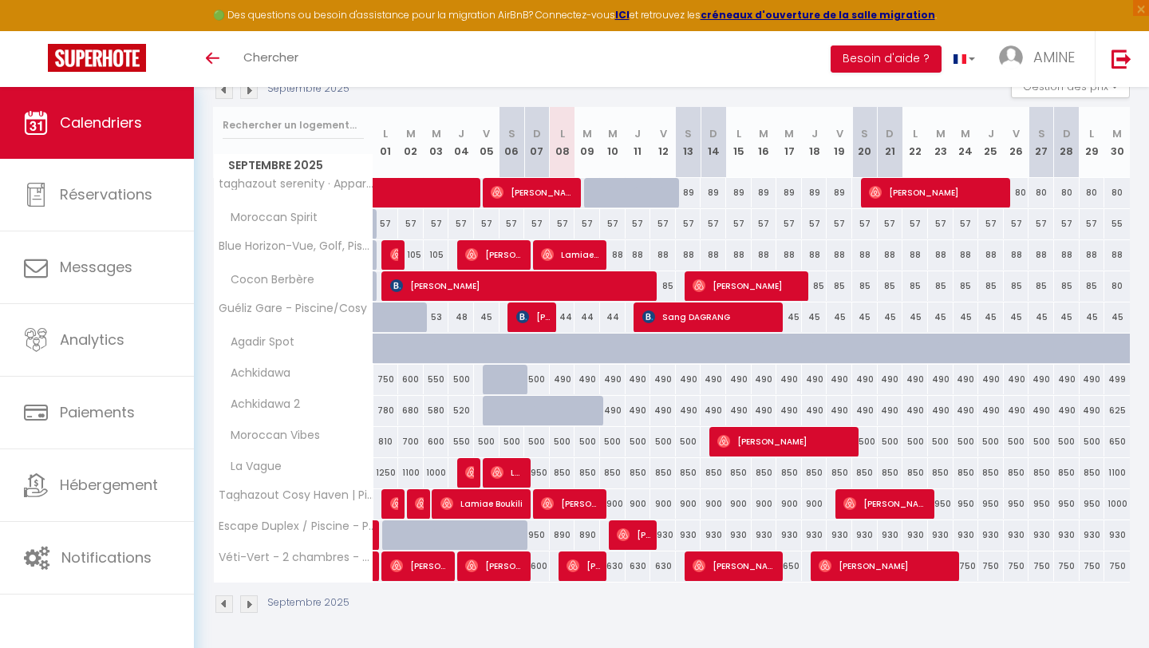
click at [569, 441] on div "500" at bounding box center [563, 442] width 26 height 30
type input "500"
type input "Lun 08 Septembre 2025"
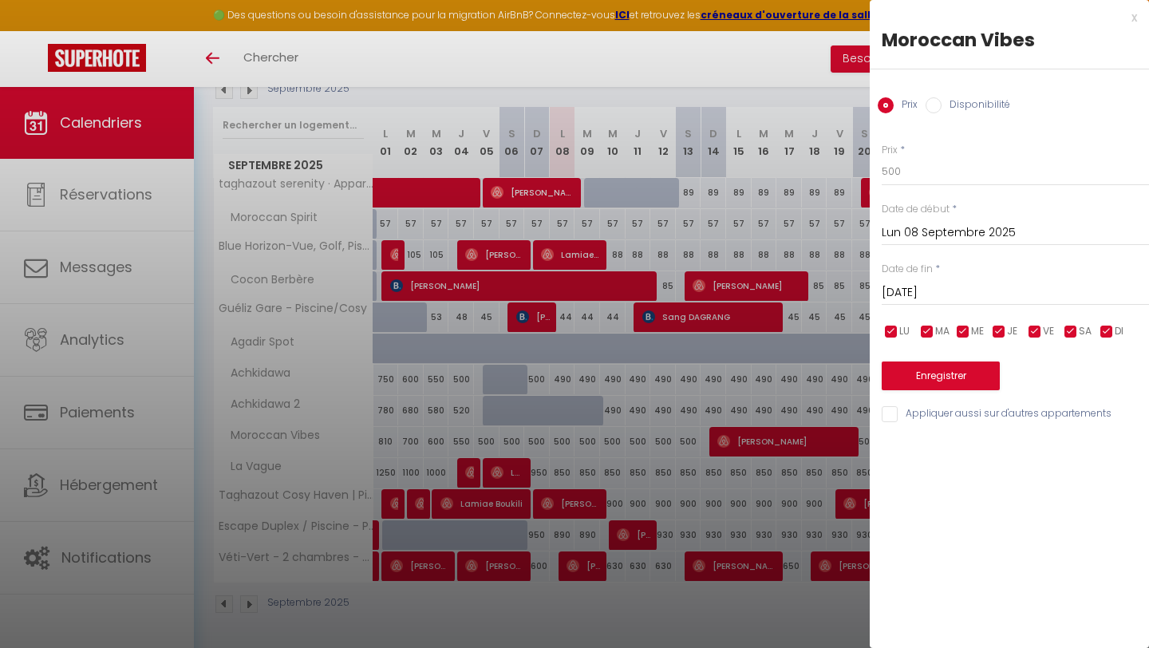
click at [949, 299] on input "[DATE]" at bounding box center [1014, 292] width 267 height 21
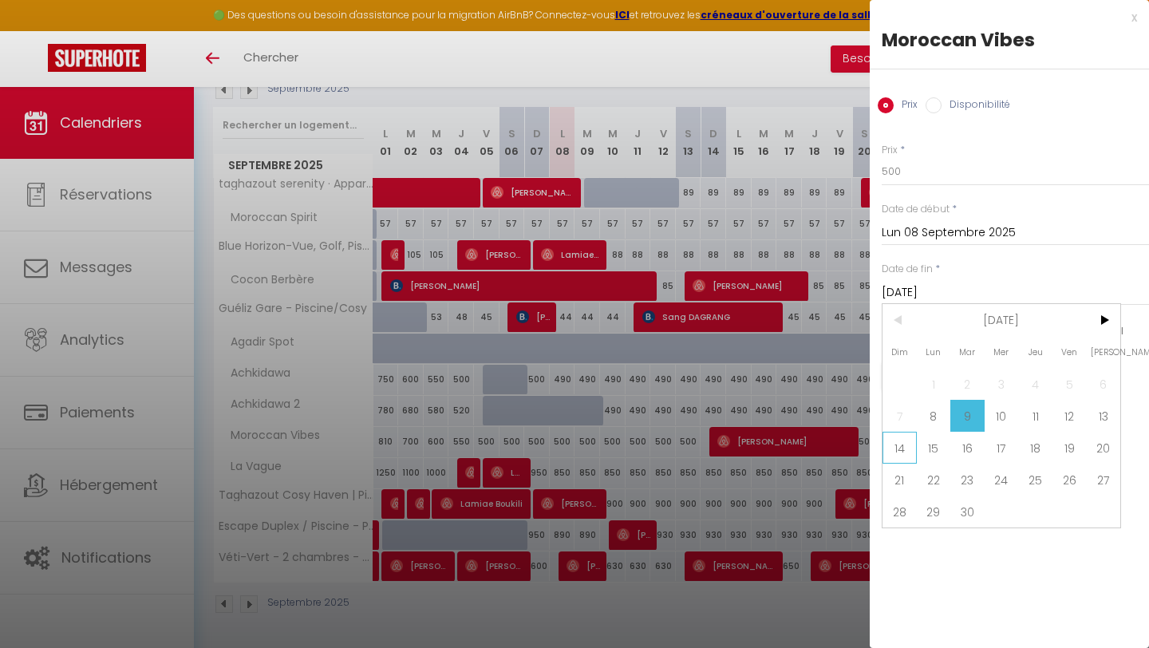
click at [895, 455] on span "14" at bounding box center [899, 448] width 34 height 32
type input "Dim 14 Septembre 2025"
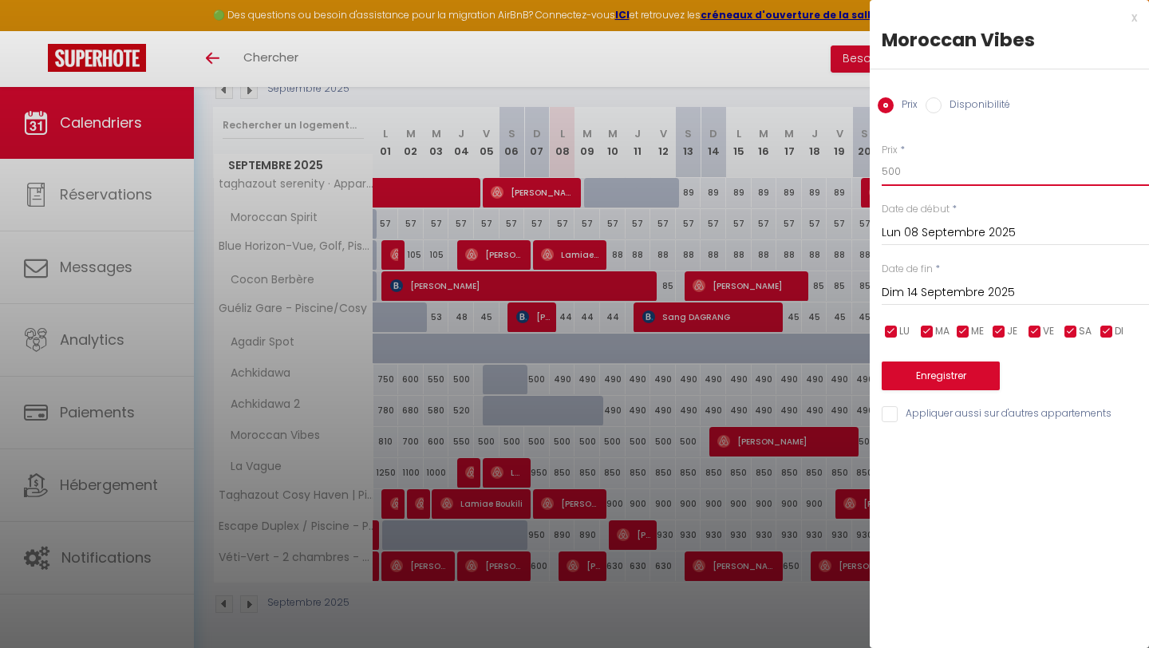
click at [933, 183] on input "500" at bounding box center [1014, 171] width 267 height 29
type input "5"
type input "490"
click at [964, 377] on button "Enregistrer" at bounding box center [940, 375] width 118 height 29
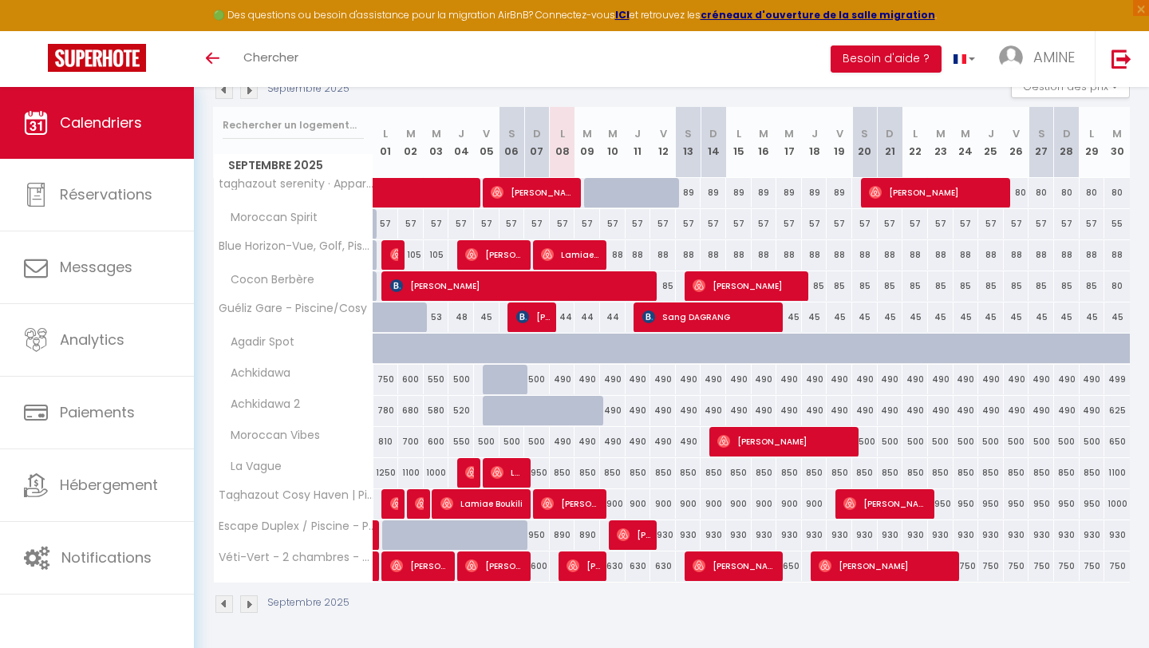
click at [568, 475] on div "850" at bounding box center [563, 473] width 26 height 30
type input "850"
type input "Lun 08 Septembre 2025"
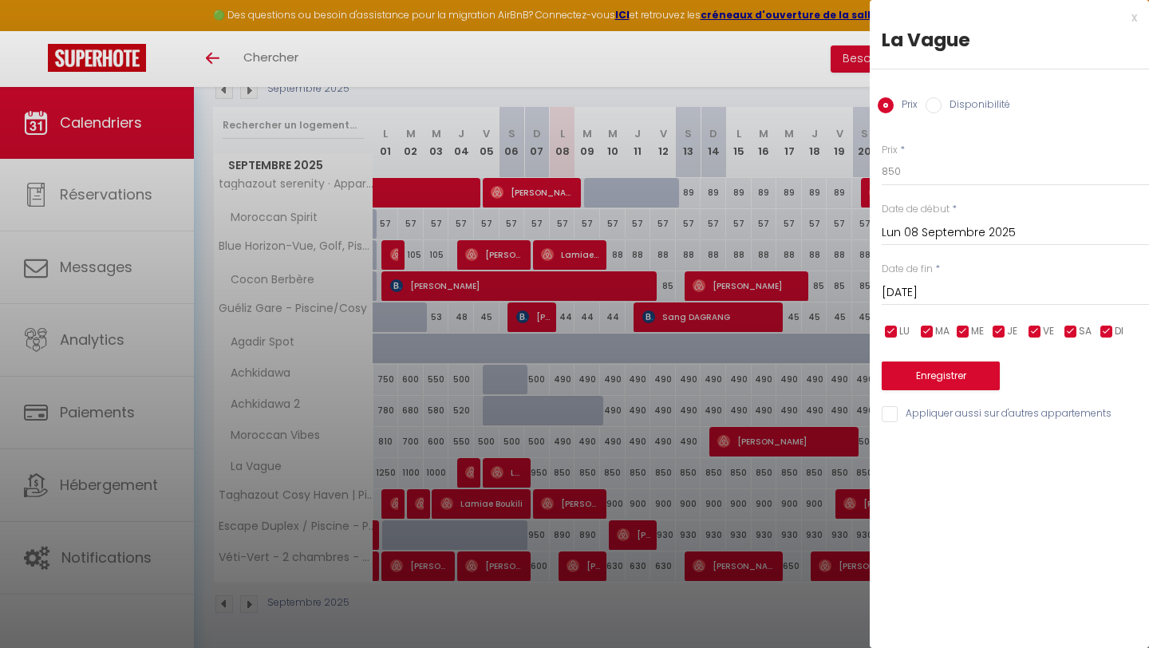
click at [902, 288] on input "[DATE]" at bounding box center [1014, 292] width 267 height 21
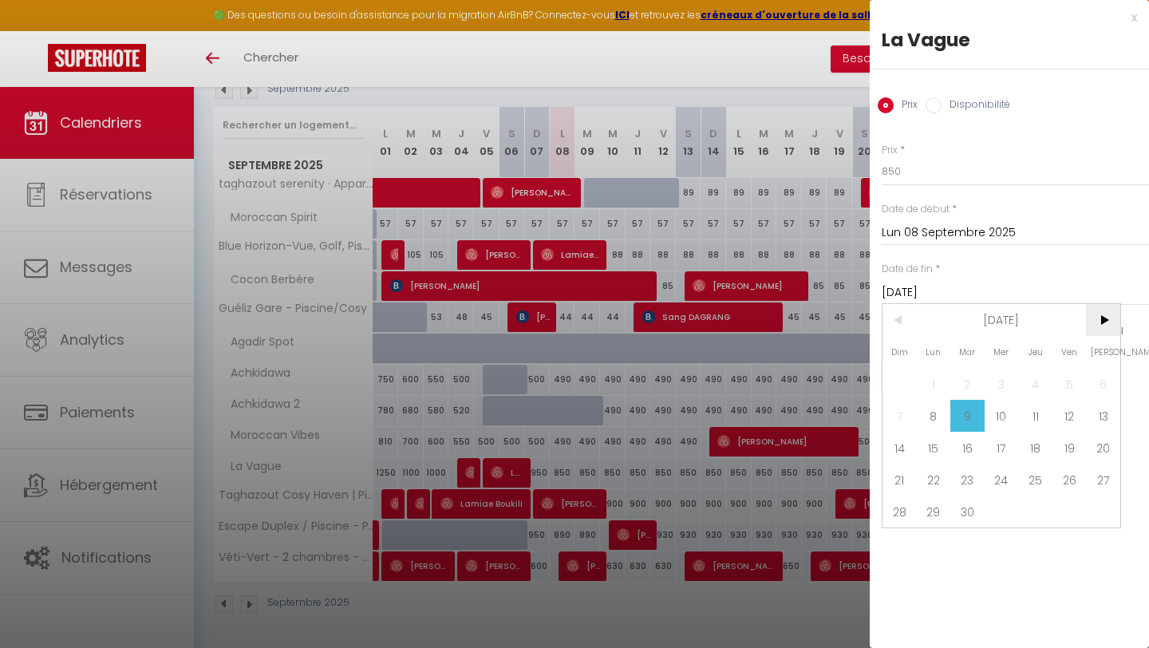
click at [1110, 317] on span ">" at bounding box center [1103, 320] width 34 height 32
click at [999, 387] on span "1" at bounding box center [1001, 384] width 34 height 32
type input "Mer 01 Octobre 2025"
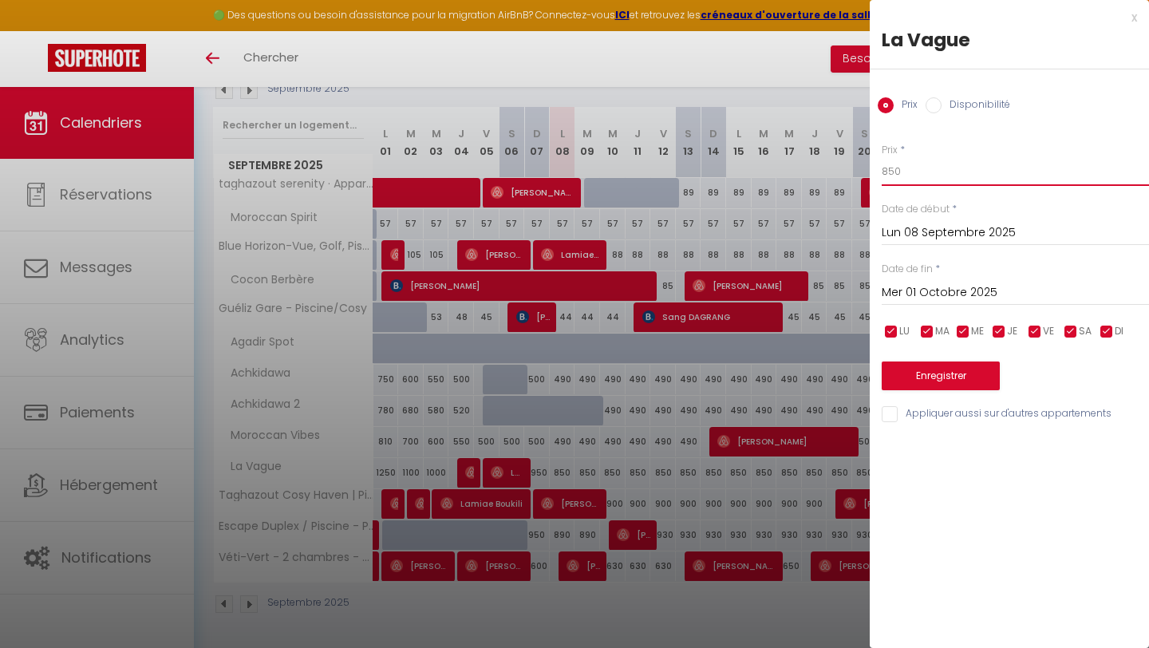
click at [913, 172] on input "850" at bounding box center [1014, 171] width 267 height 29
type input "840"
click at [943, 377] on button "Enregistrer" at bounding box center [940, 375] width 118 height 29
